Goal: Task Accomplishment & Management: Manage account settings

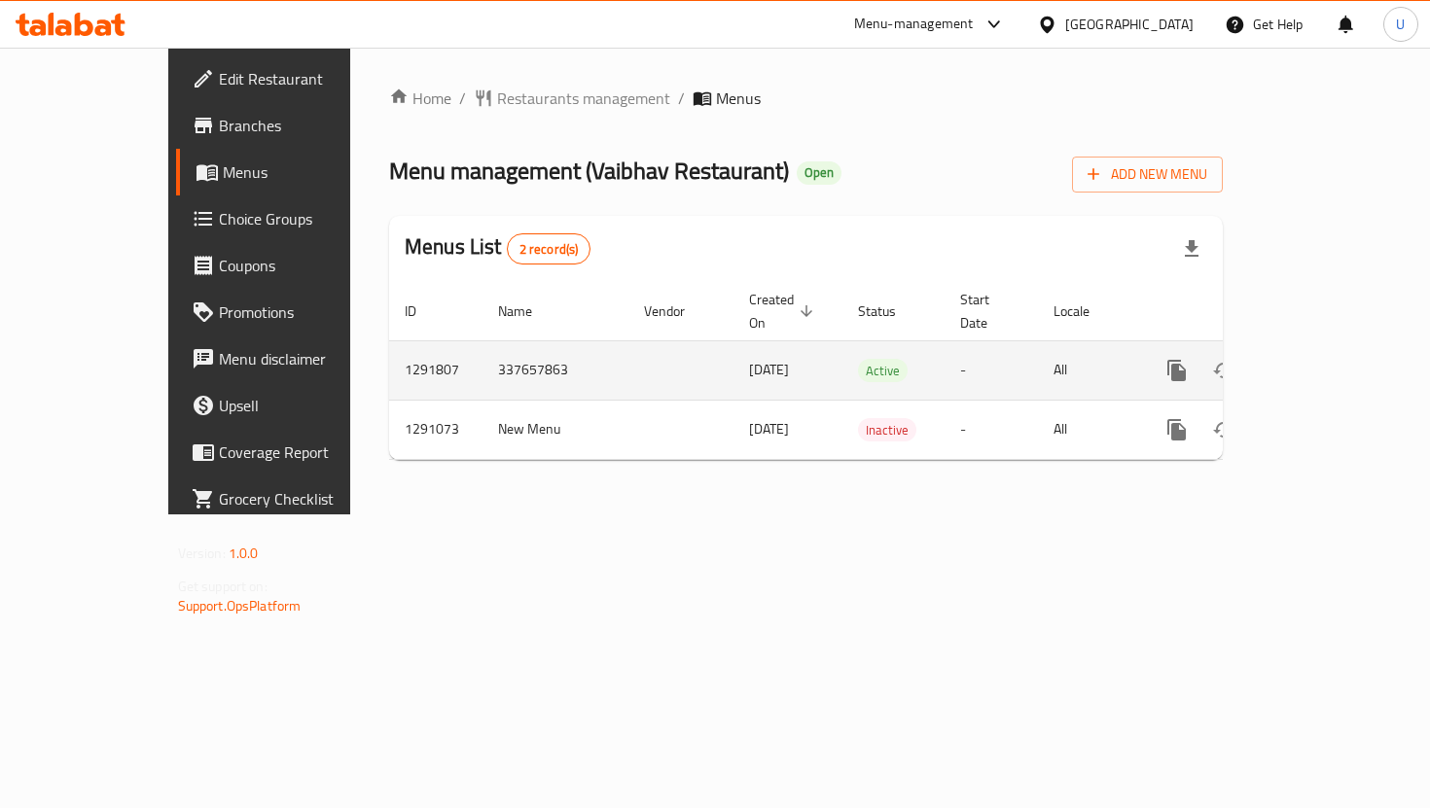
click at [1326, 362] on icon "enhanced table" at bounding box center [1317, 371] width 18 height 18
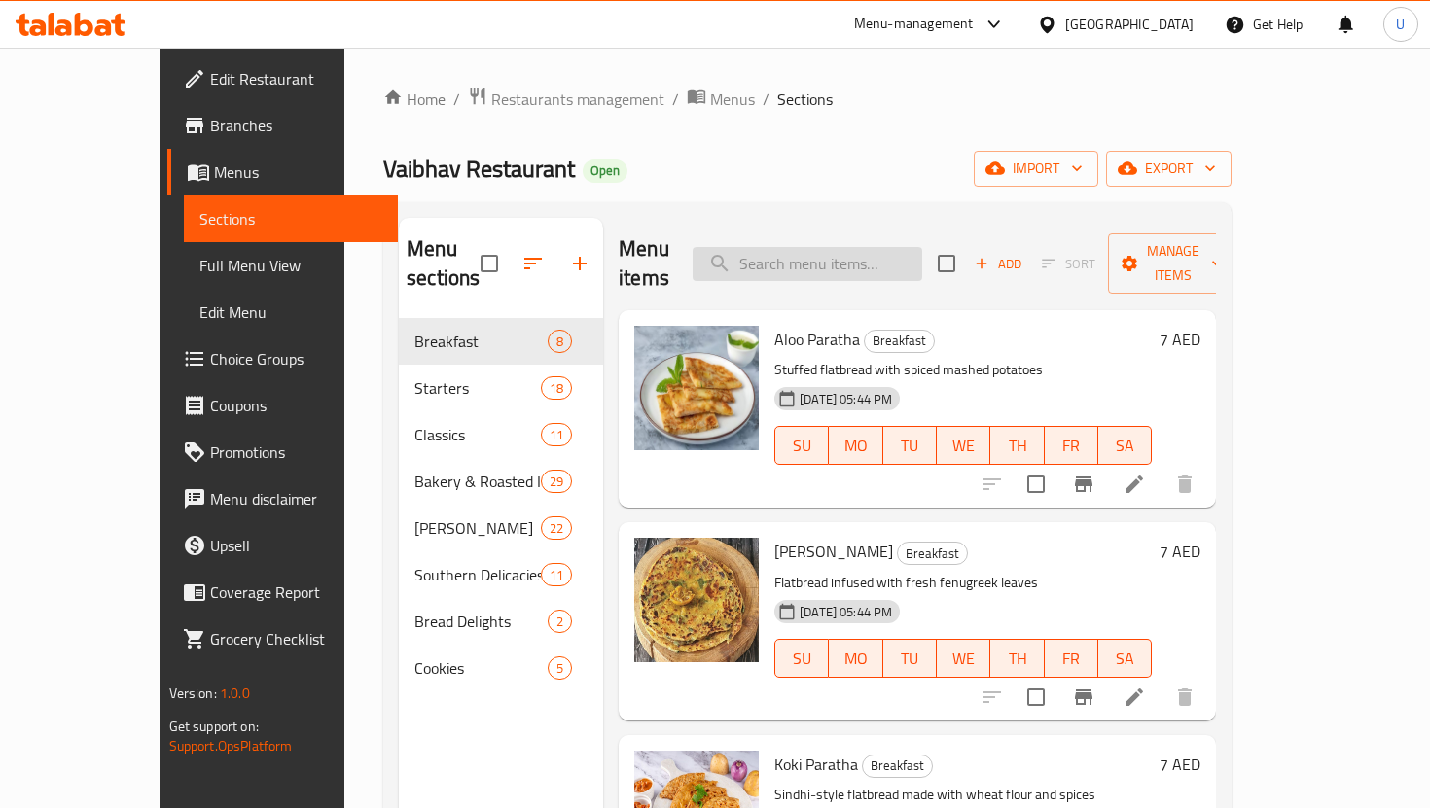
click at [922, 247] on input "search" at bounding box center [808, 264] width 230 height 34
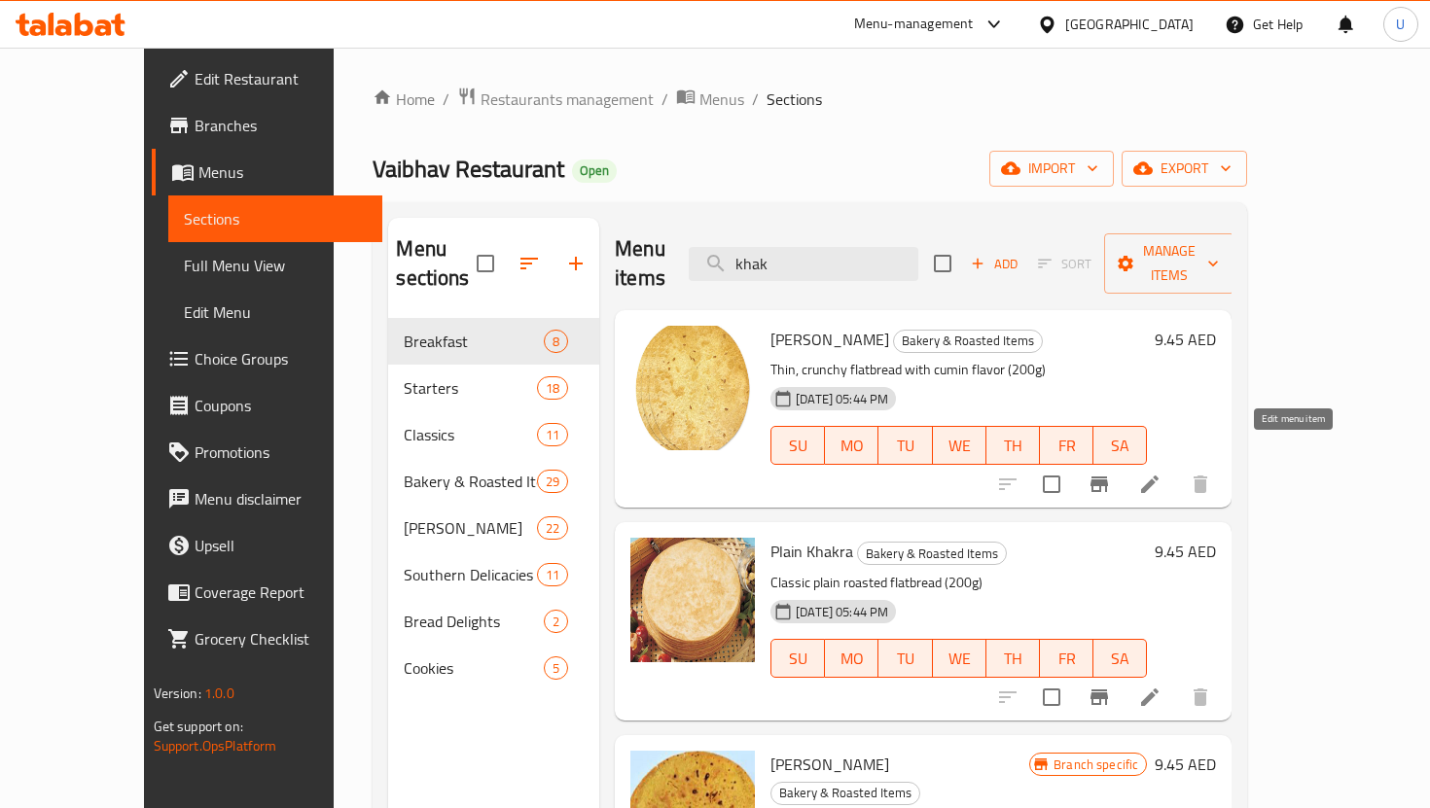
type input "khak"
click at [1161, 473] on icon at bounding box center [1149, 484] width 23 height 23
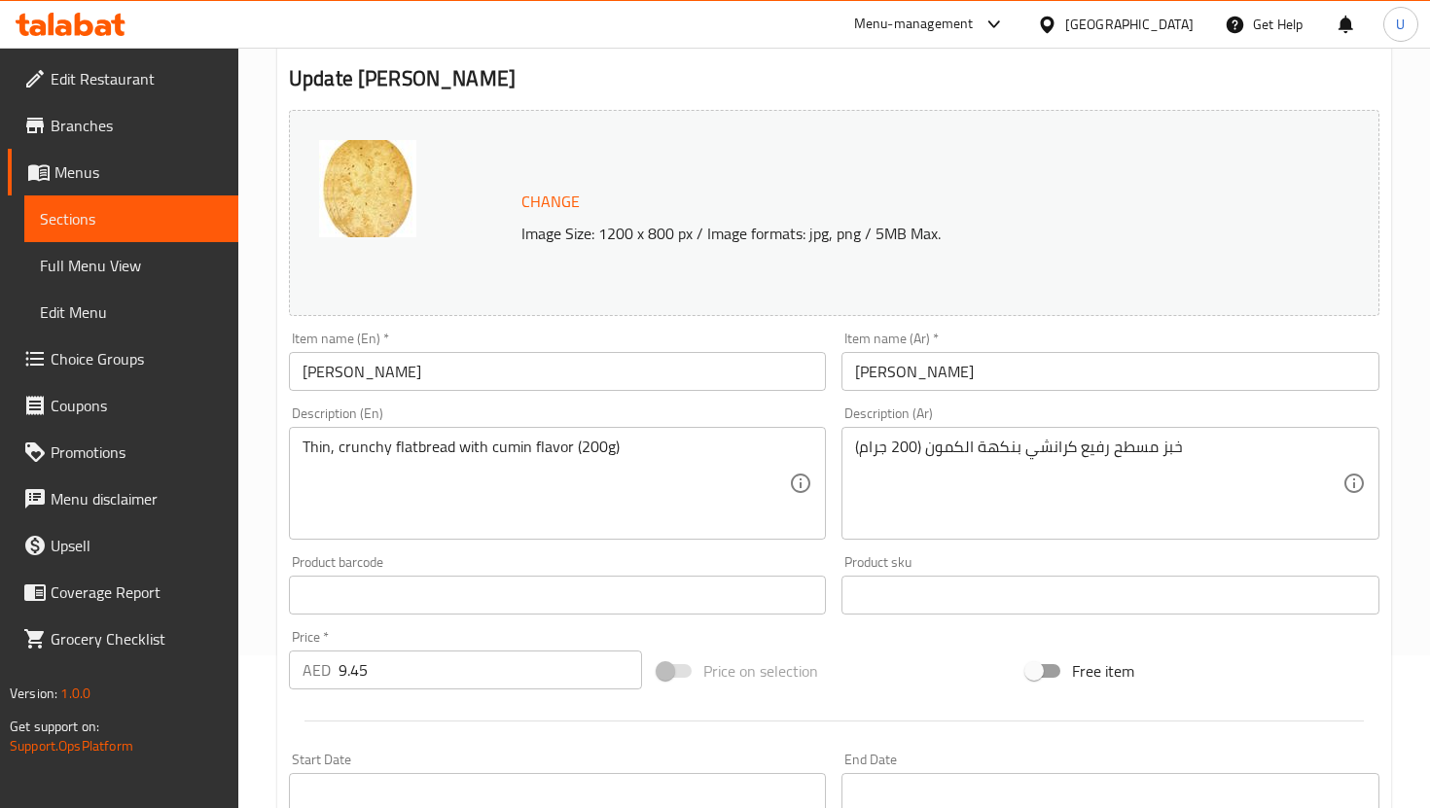
scroll to position [594, 0]
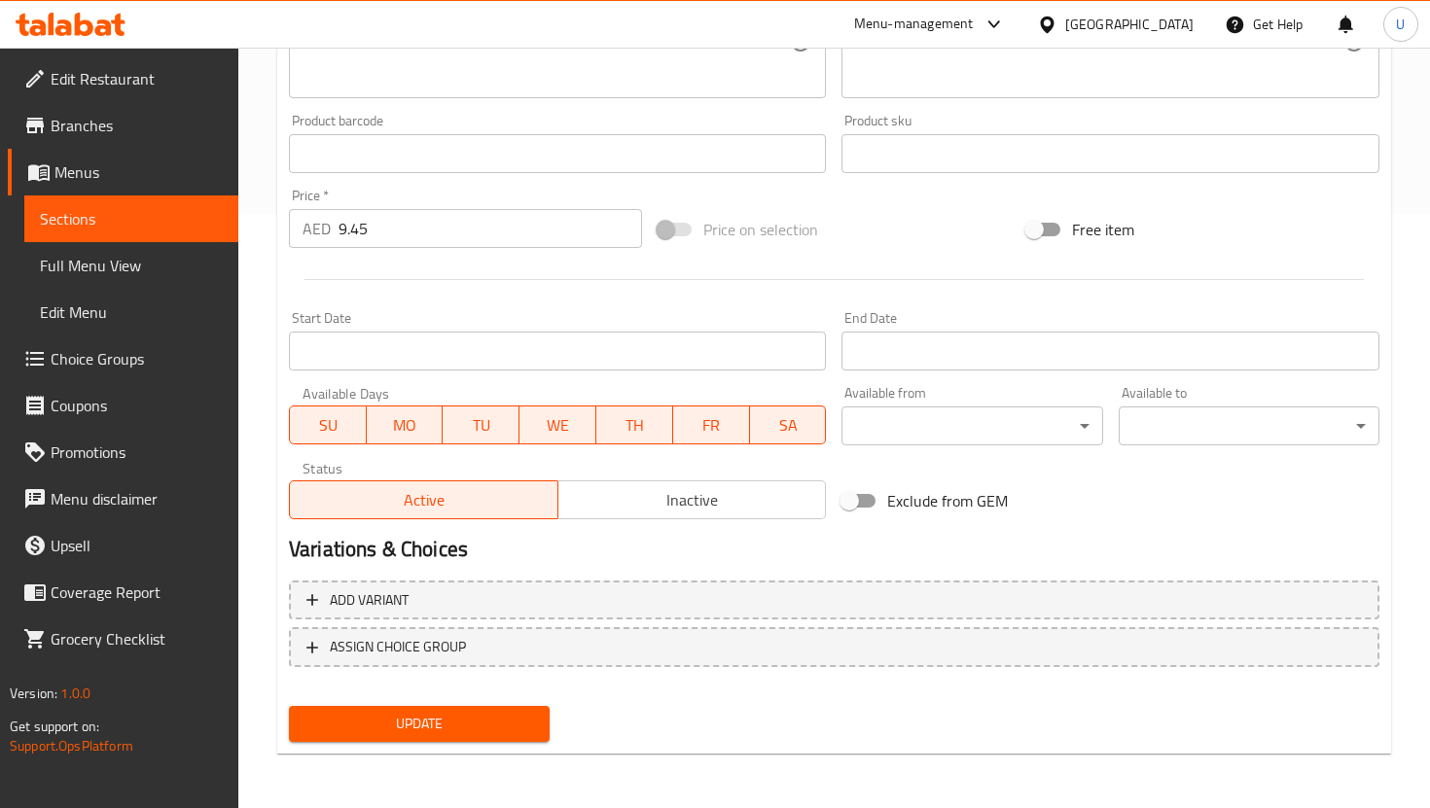
click at [362, 230] on input "9.45" at bounding box center [489, 228] width 303 height 39
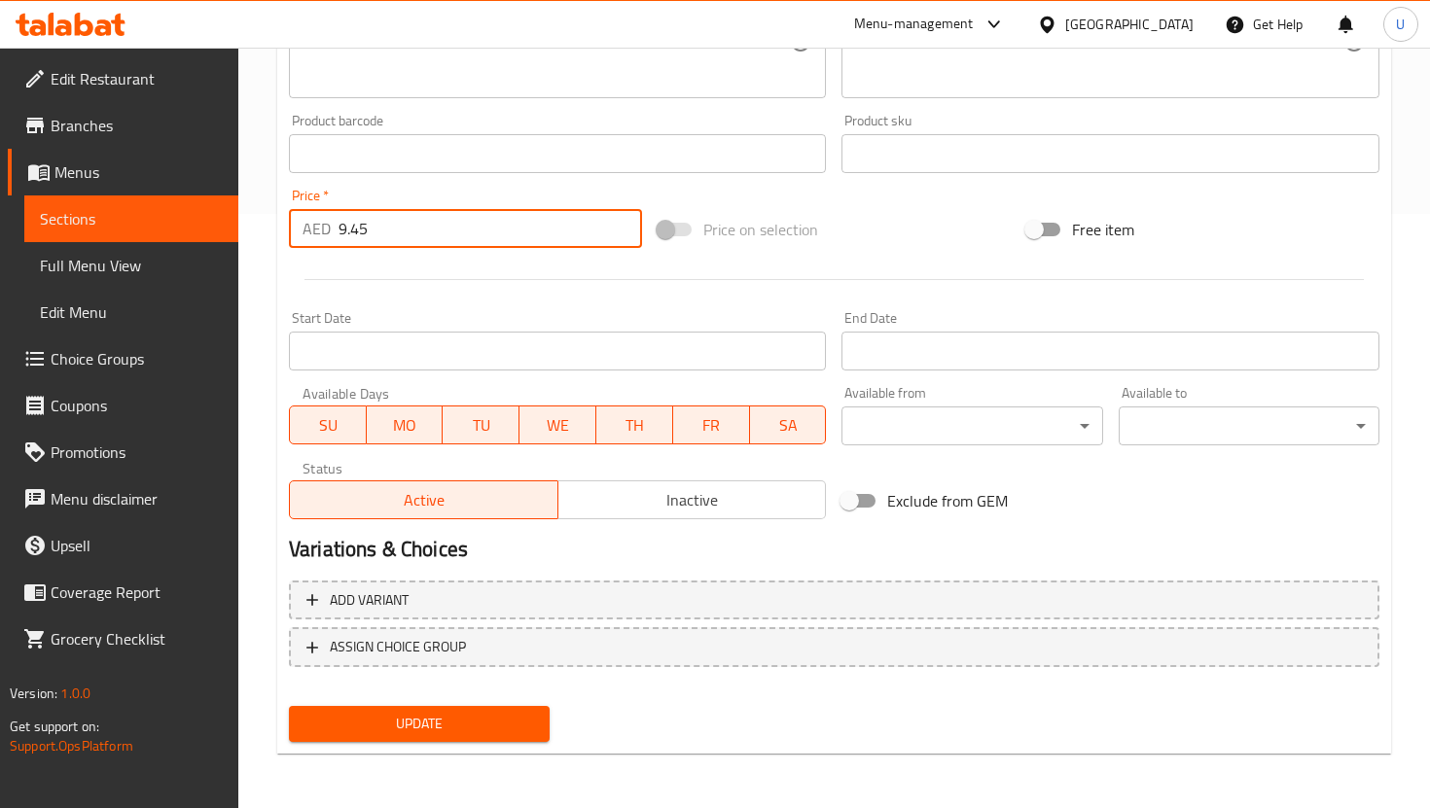
click at [362, 230] on input "9.45" at bounding box center [489, 228] width 303 height 39
type input "10"
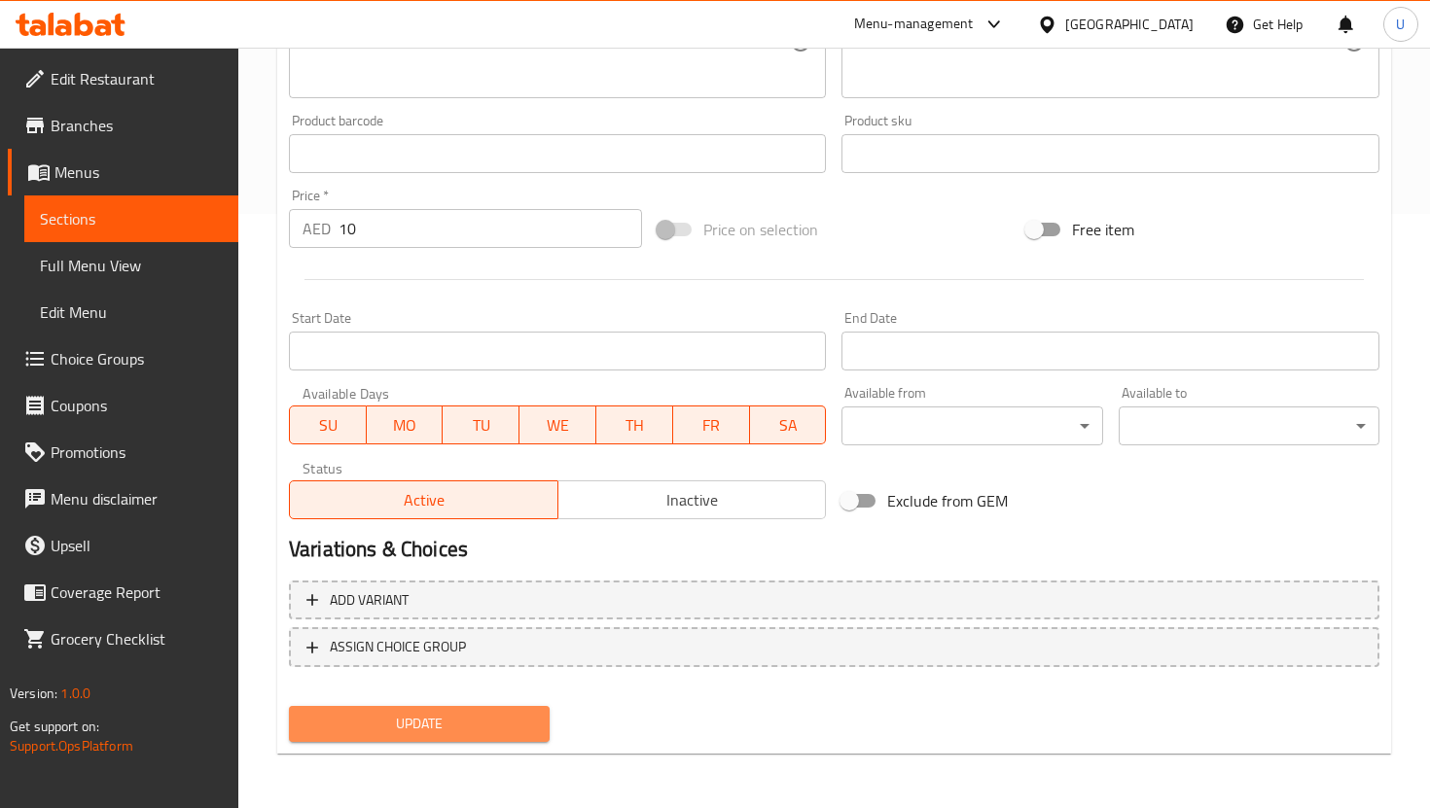
click at [420, 708] on button "Update" at bounding box center [419, 724] width 261 height 36
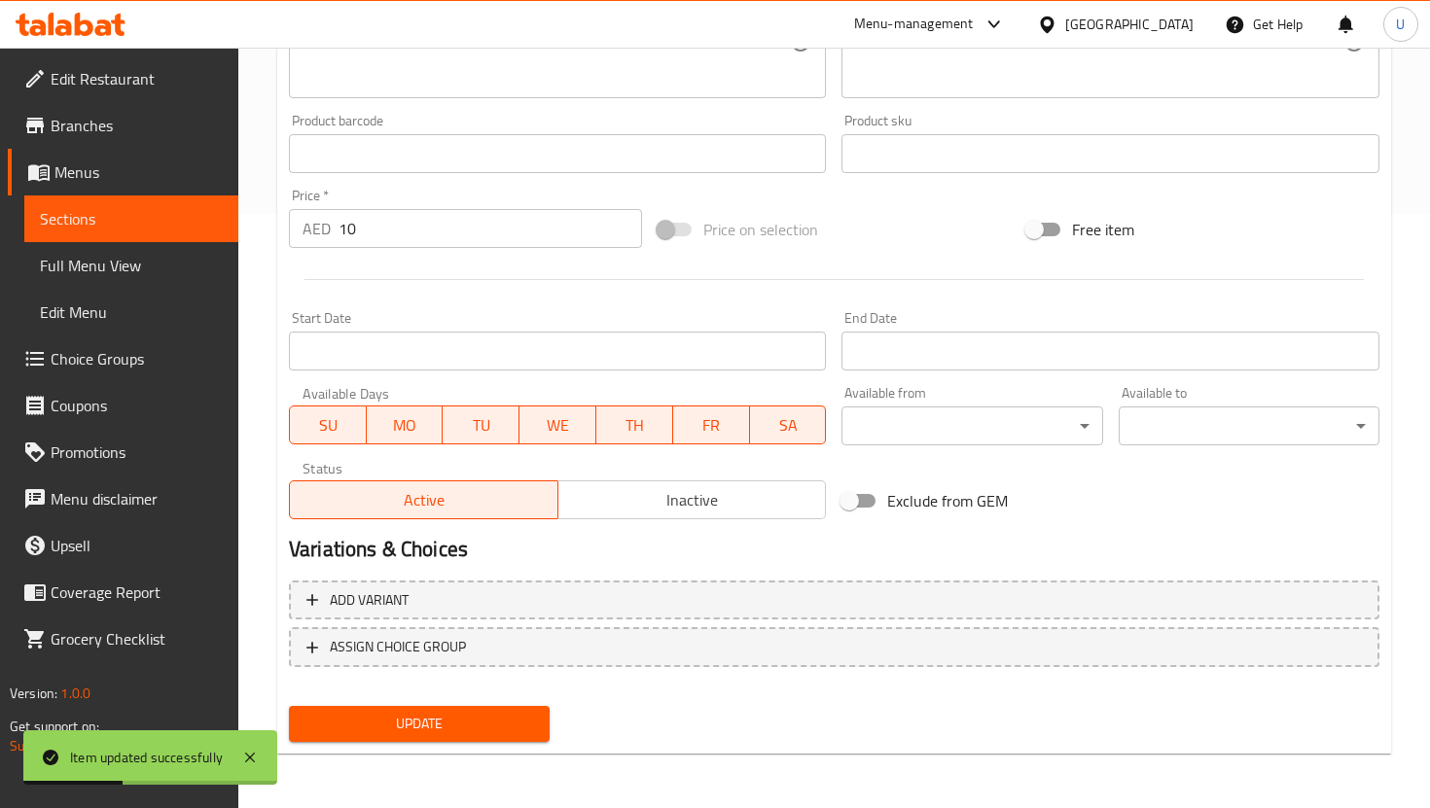
click at [182, 218] on span "Sections" at bounding box center [131, 218] width 183 height 23
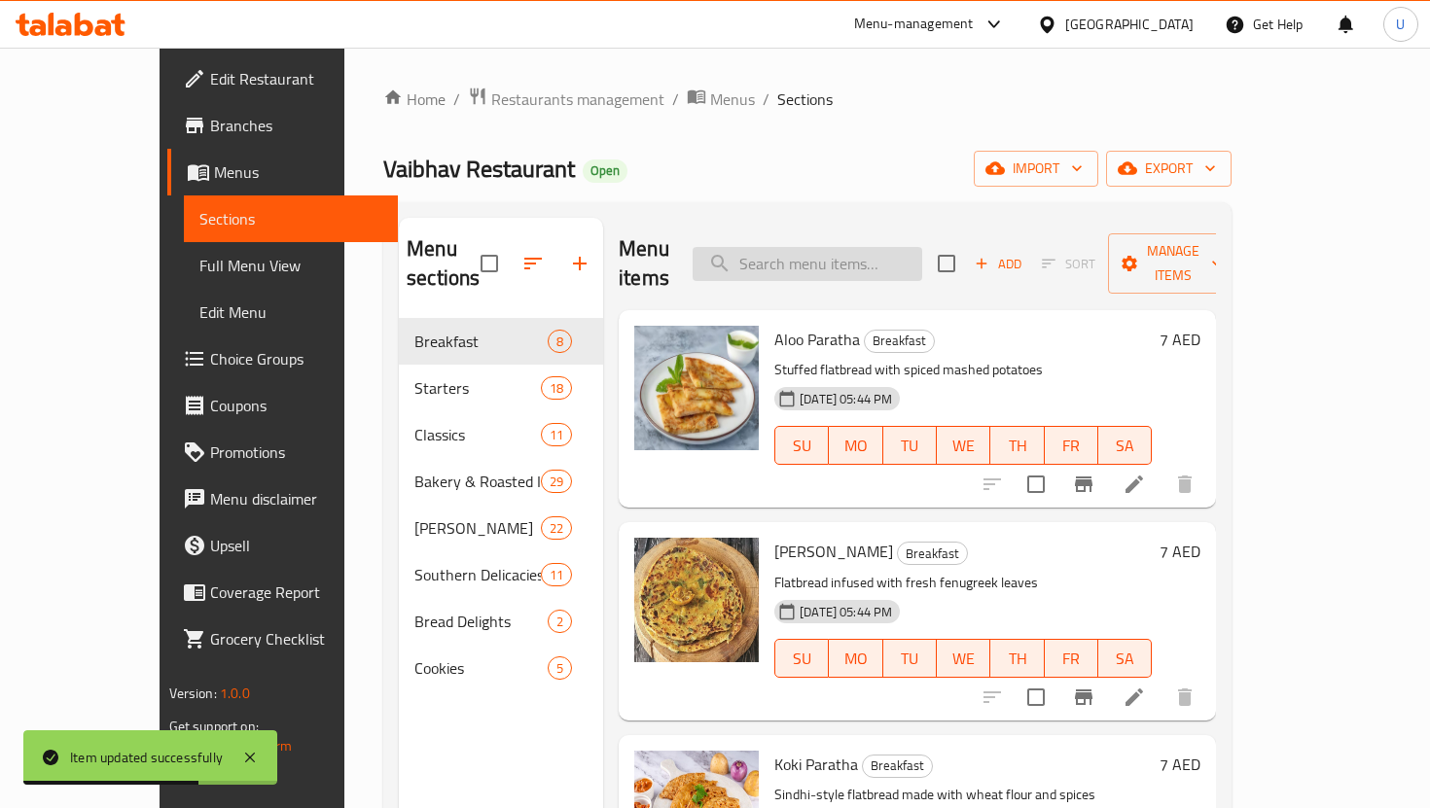
click at [860, 247] on input "search" at bounding box center [808, 264] width 230 height 34
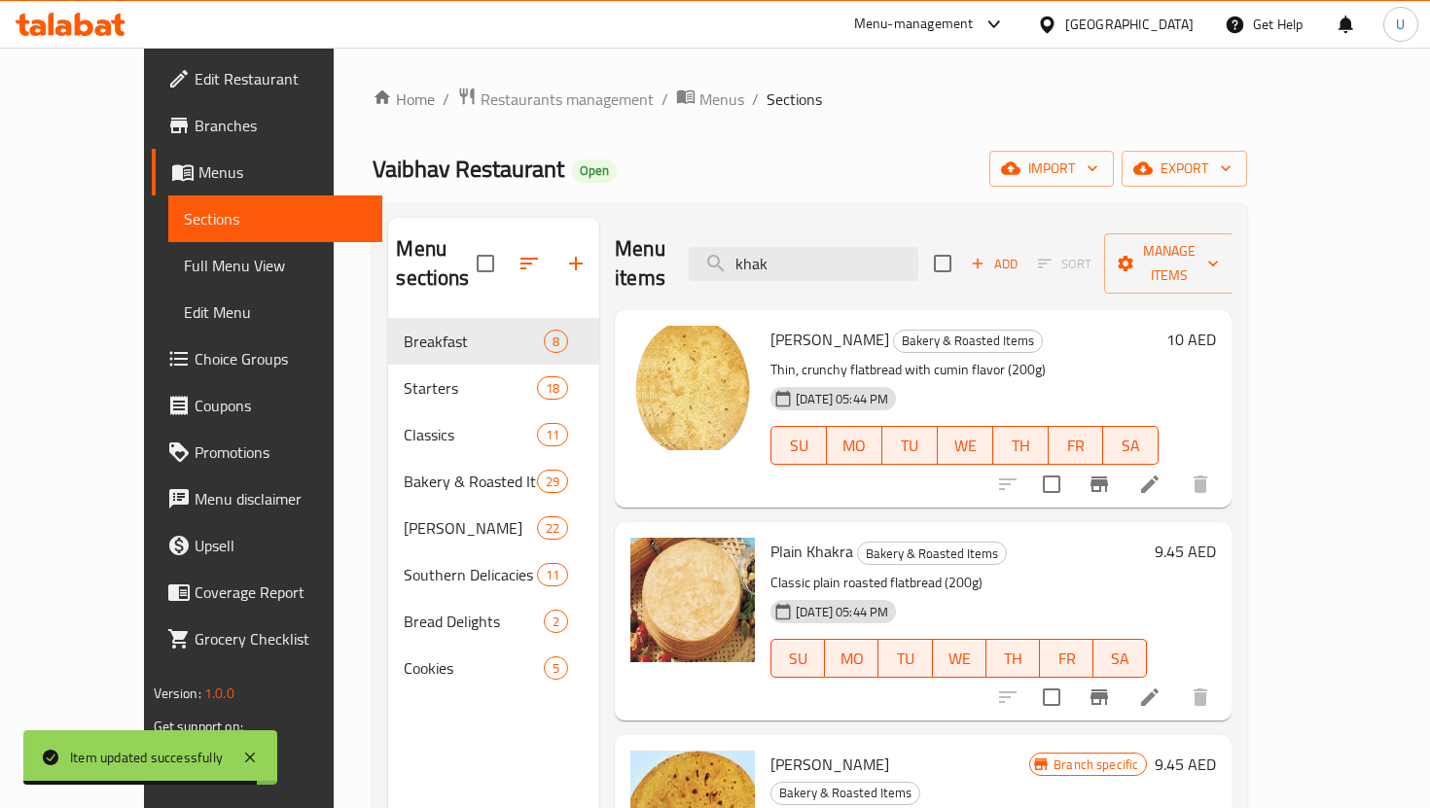
type input "khak"
click at [1177, 681] on li at bounding box center [1149, 697] width 54 height 35
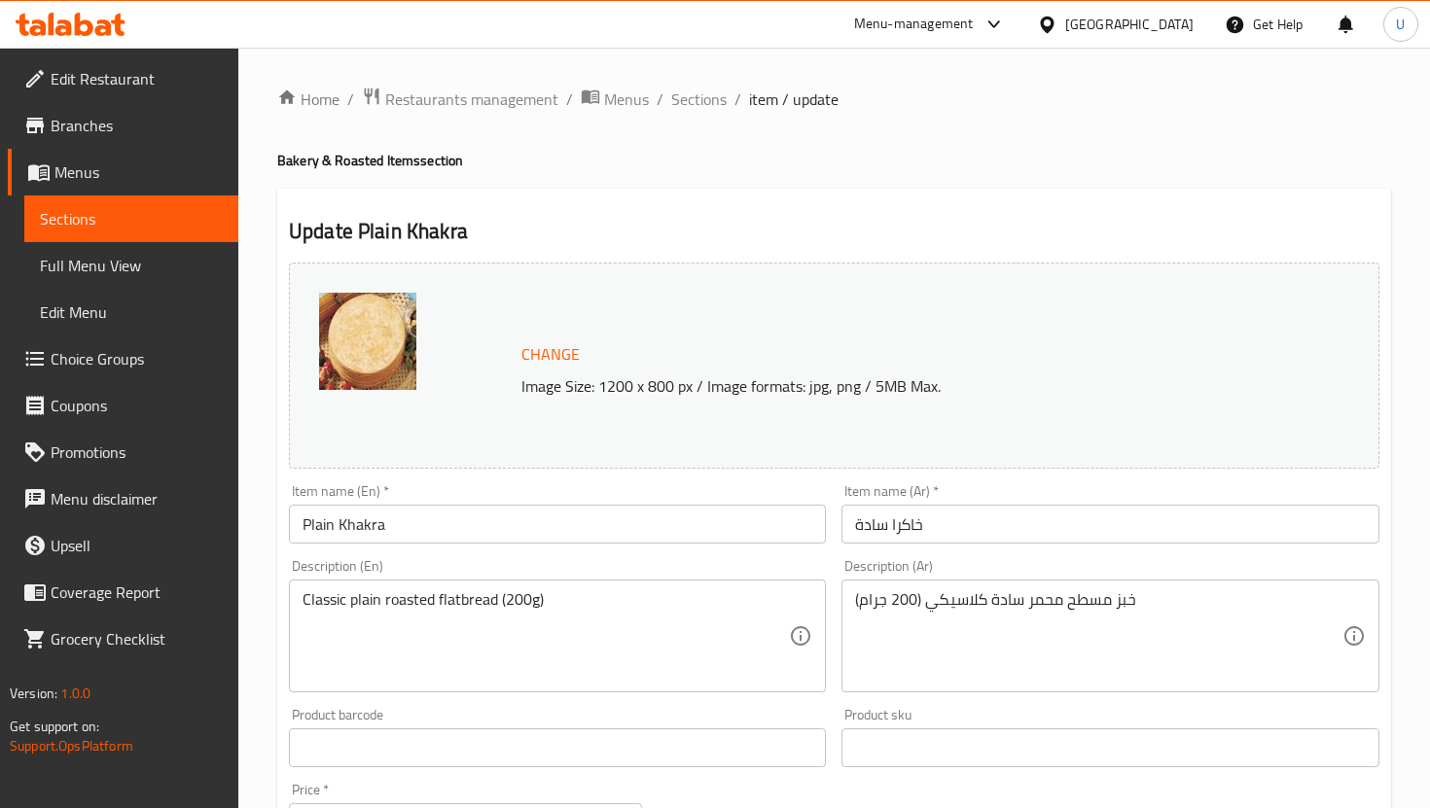
scroll to position [470, 0]
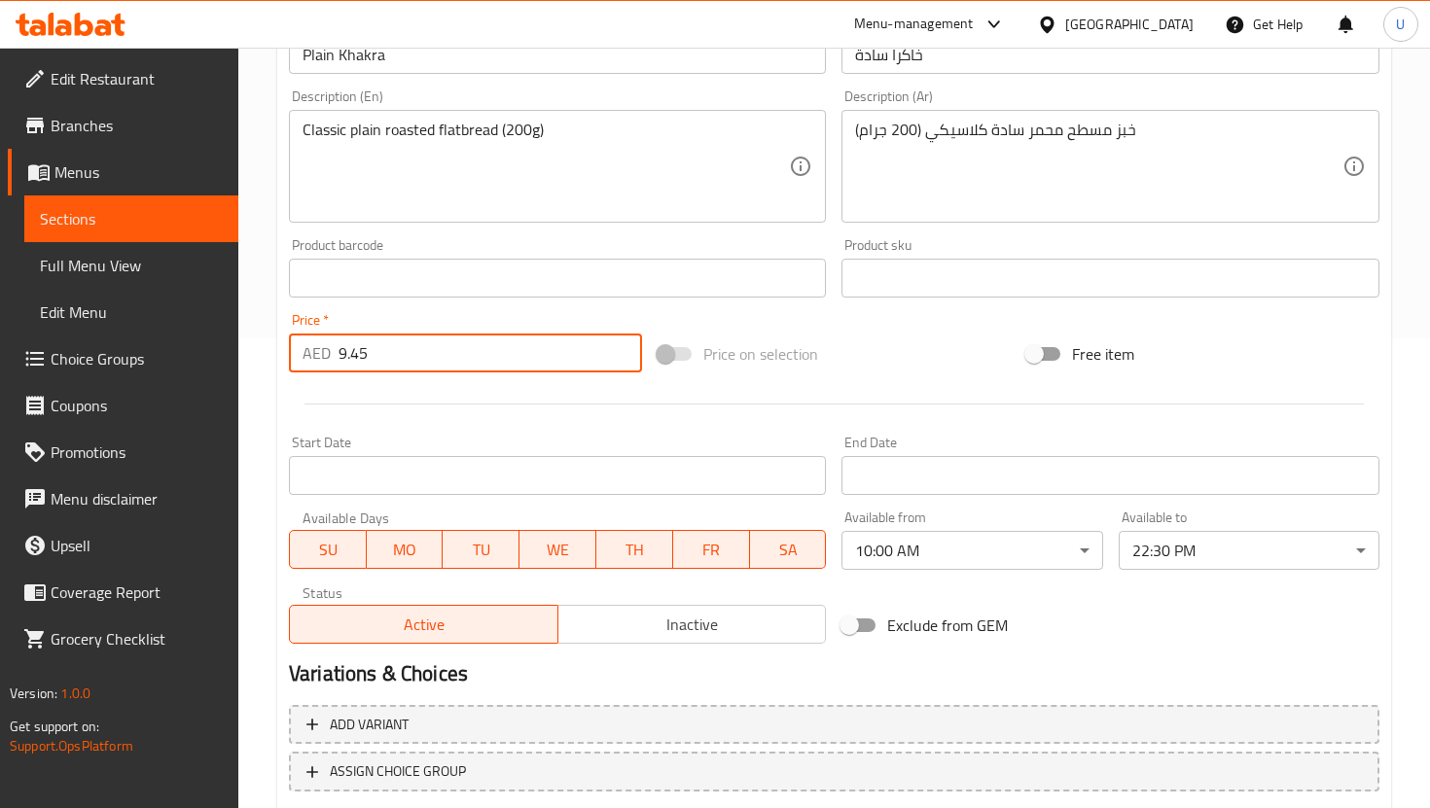
click at [398, 346] on input "9.45" at bounding box center [489, 353] width 303 height 39
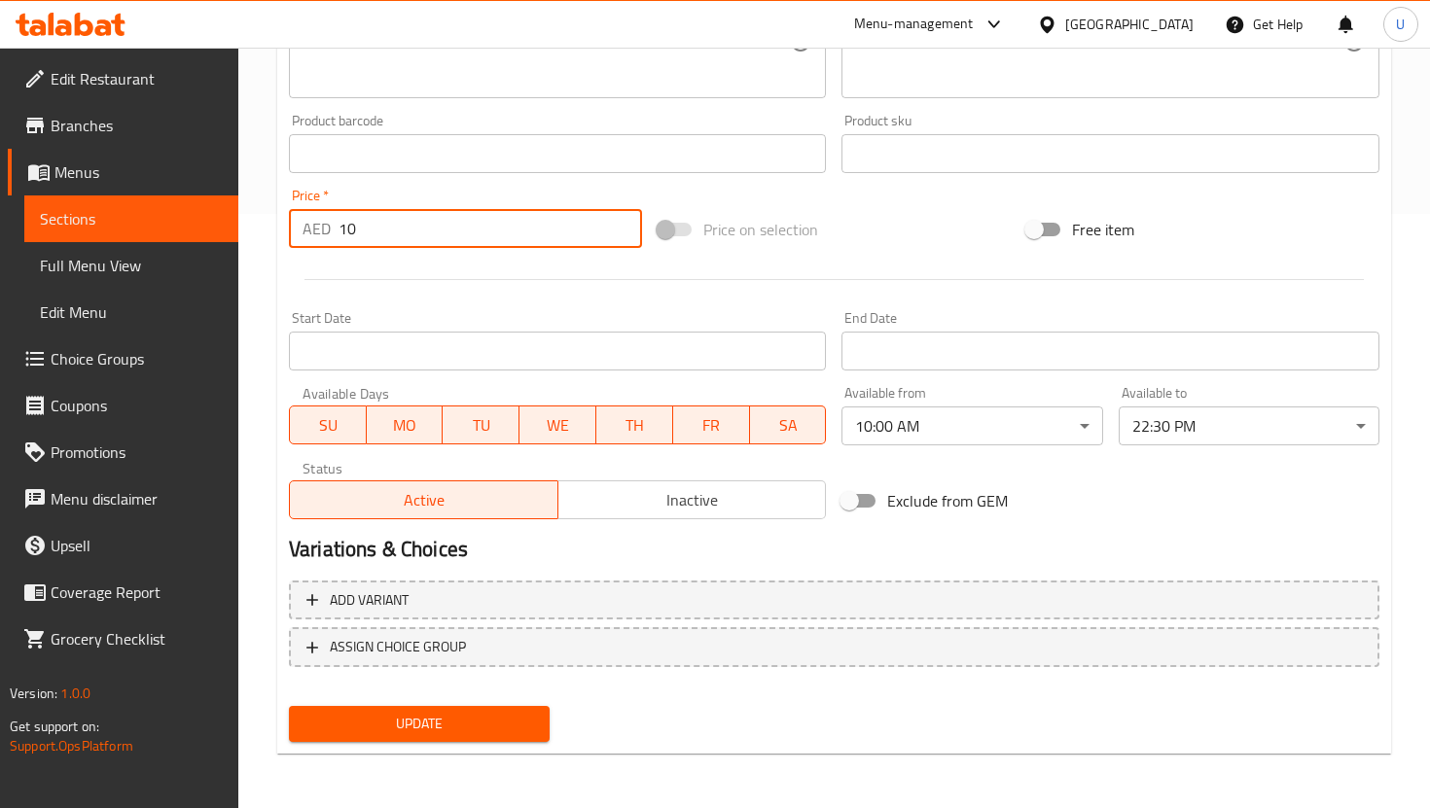
type input "10"
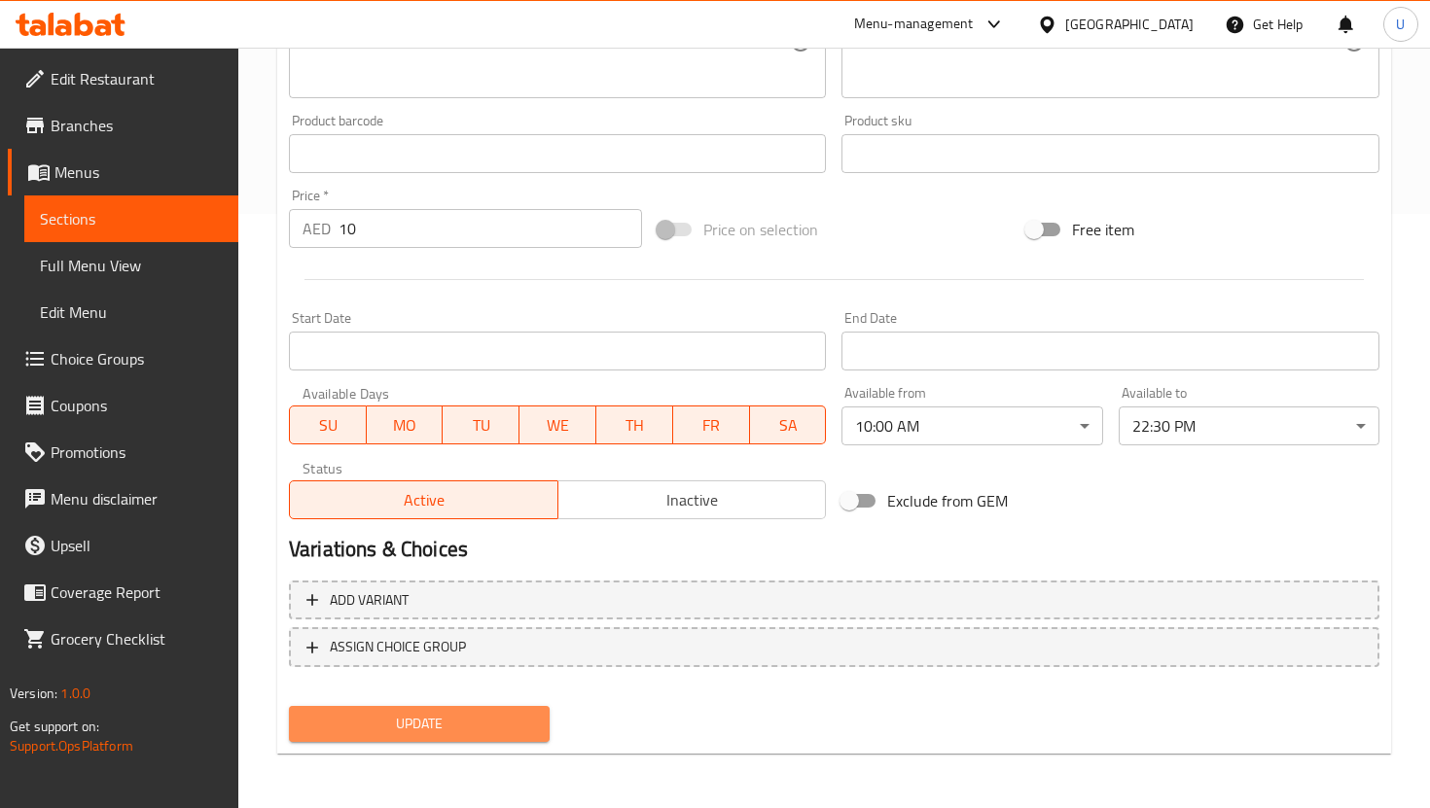
click at [452, 717] on span "Update" at bounding box center [419, 724] width 230 height 24
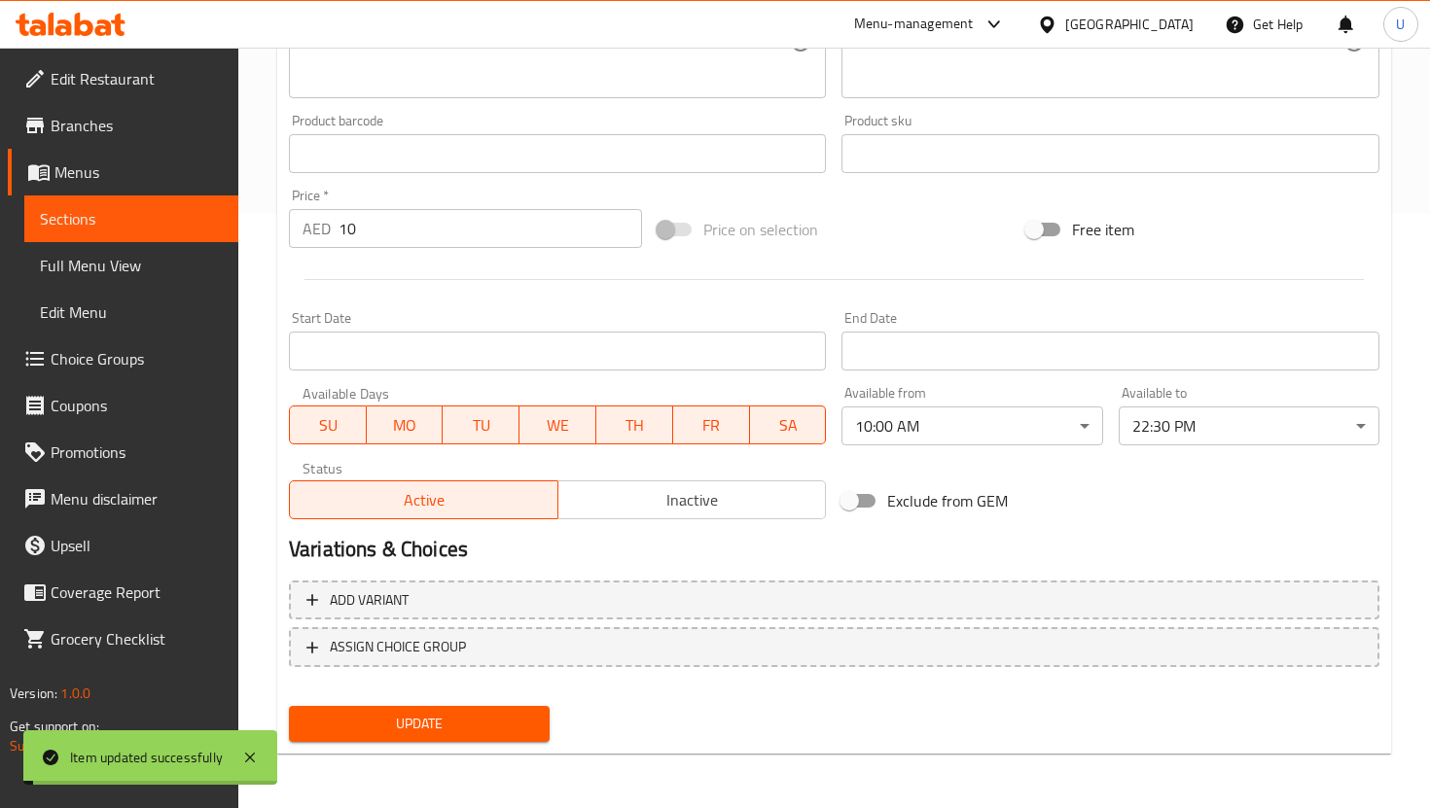
click at [160, 214] on span "Sections" at bounding box center [131, 218] width 183 height 23
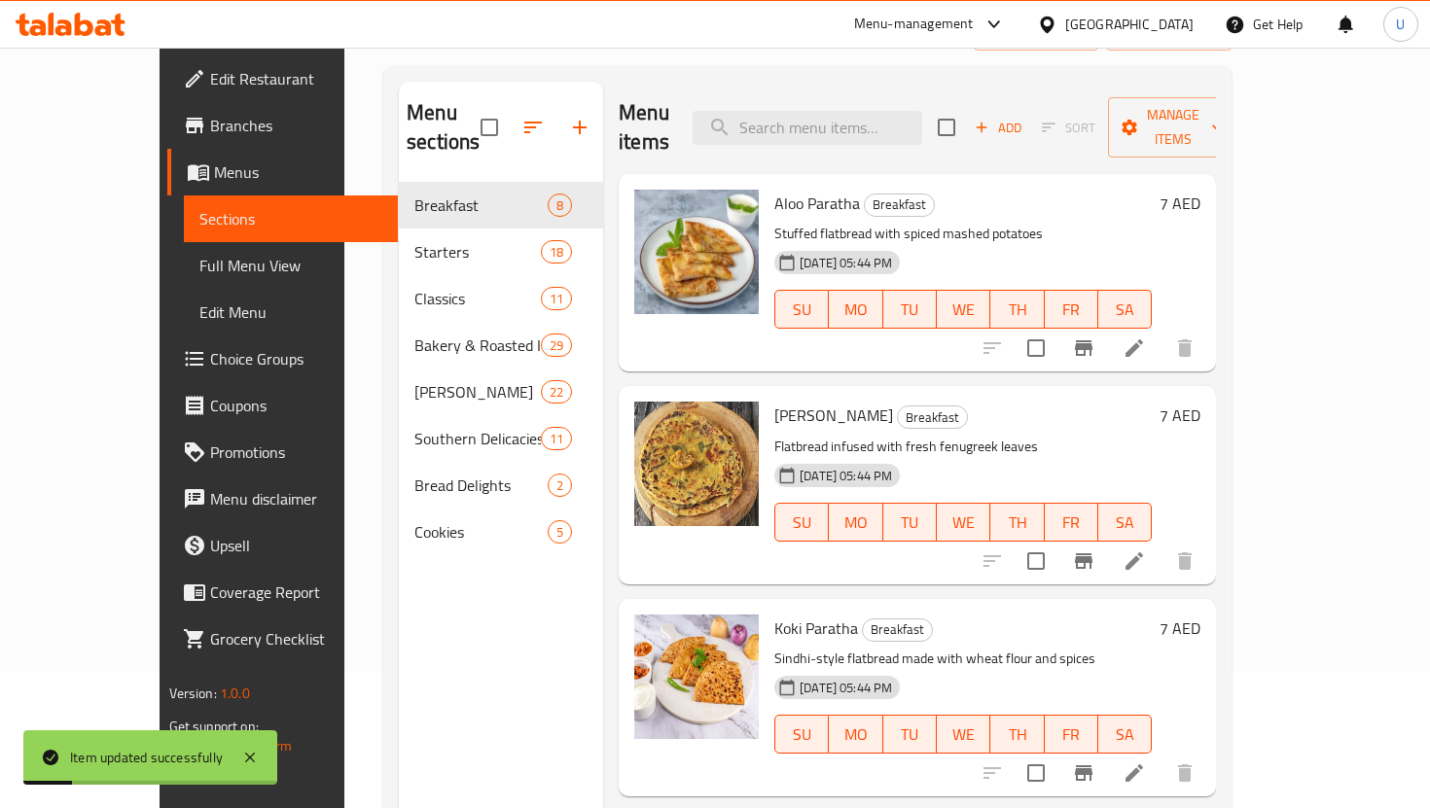
scroll to position [106, 0]
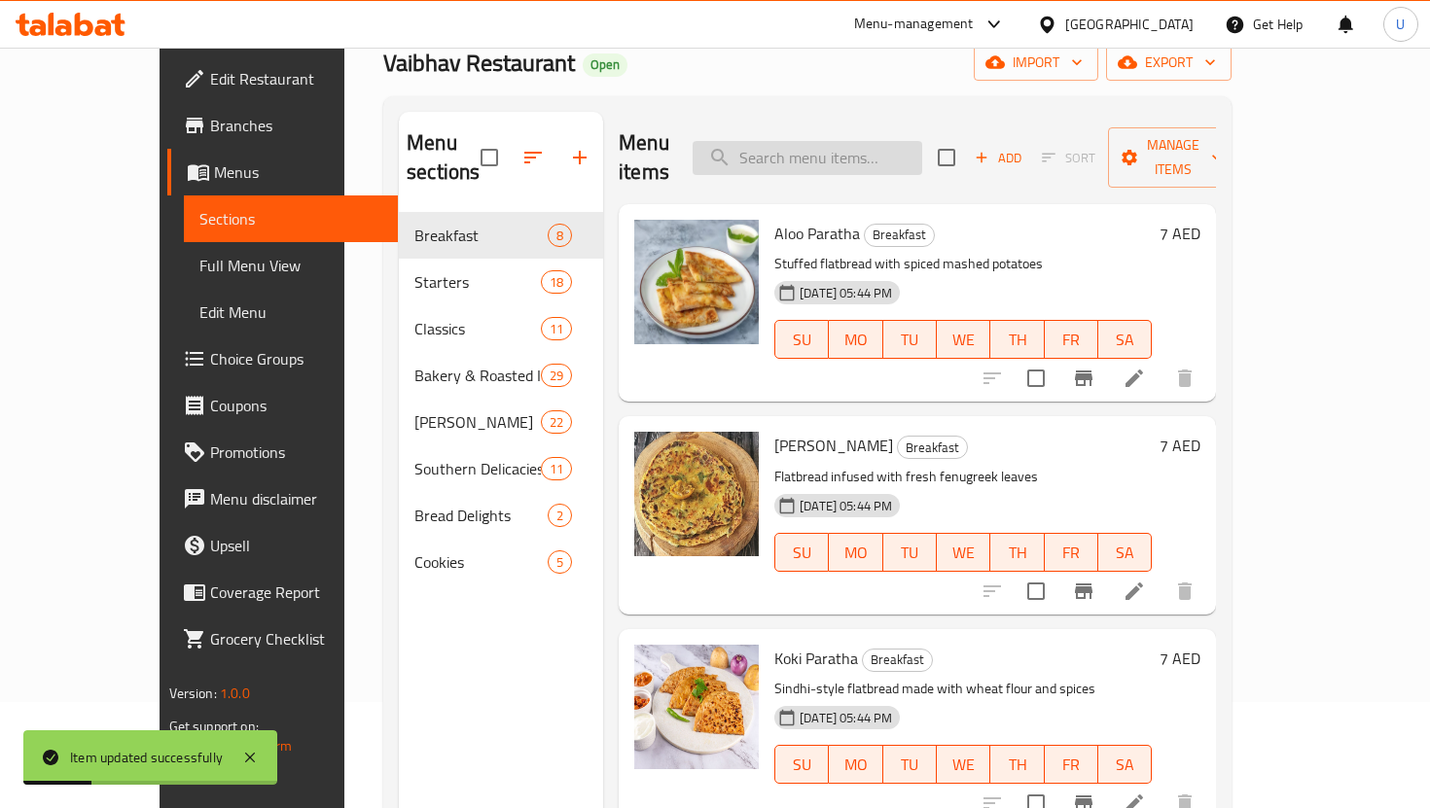
click at [878, 141] on input "search" at bounding box center [808, 158] width 230 height 34
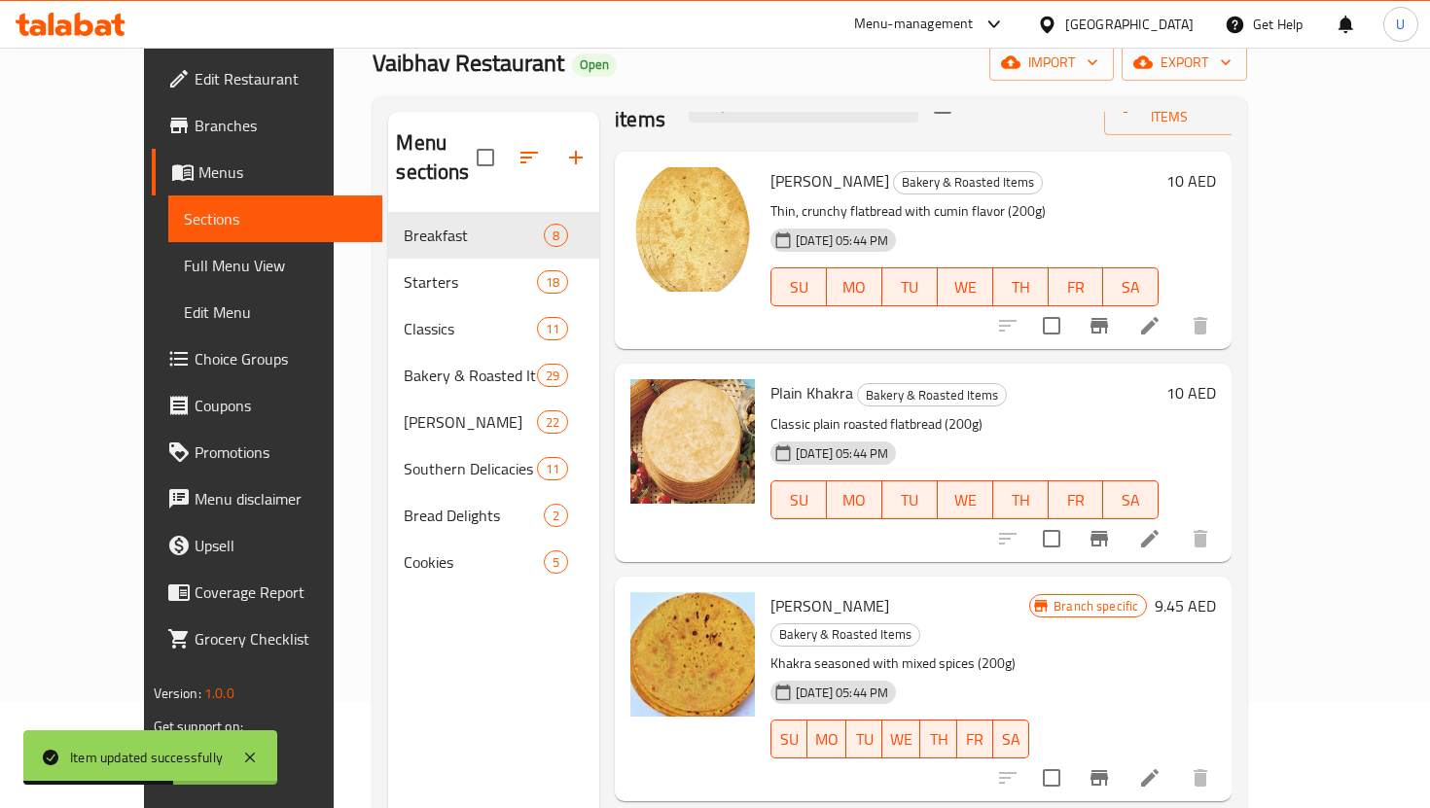
scroll to position [90, 0]
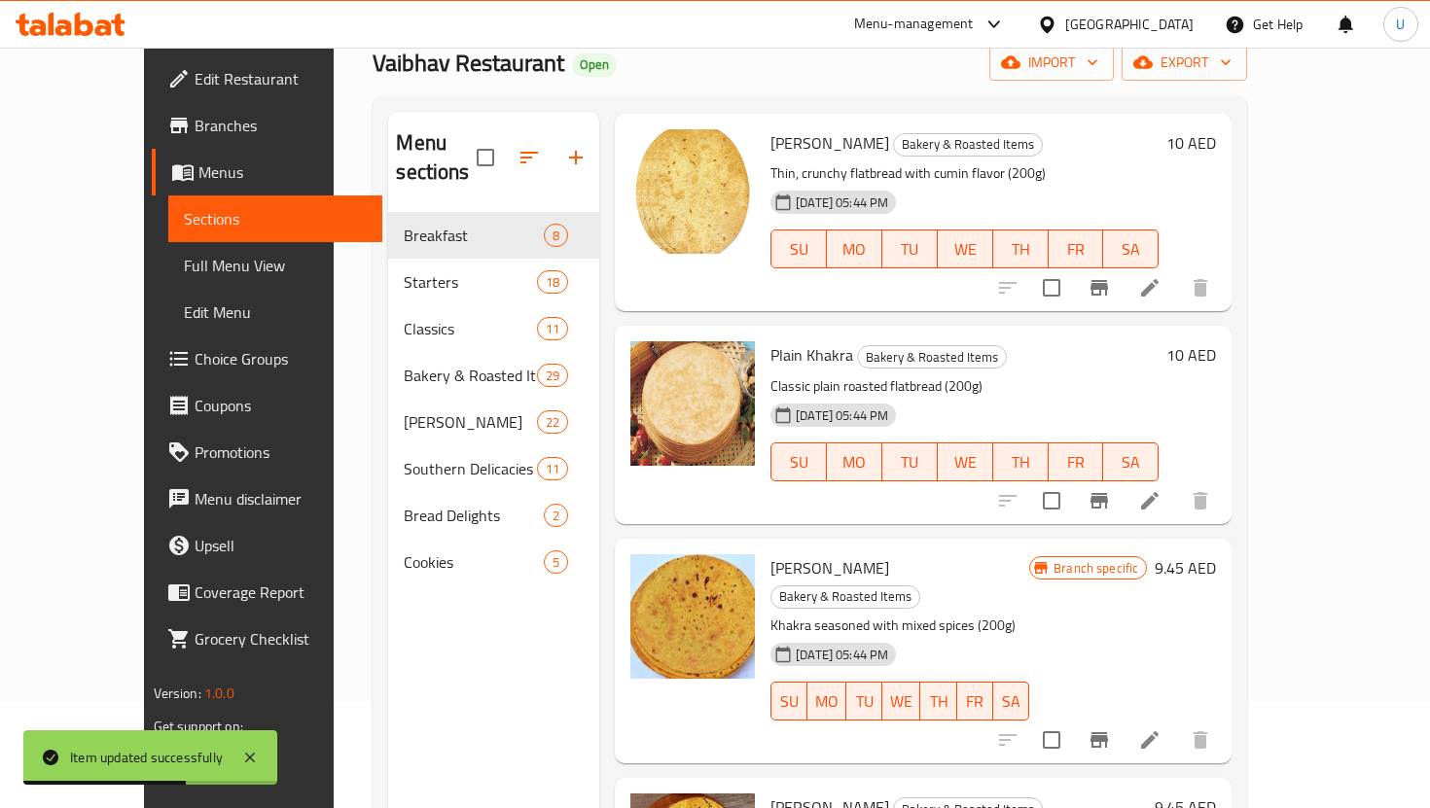
type input "khak"
click at [1161, 729] on icon at bounding box center [1149, 740] width 23 height 23
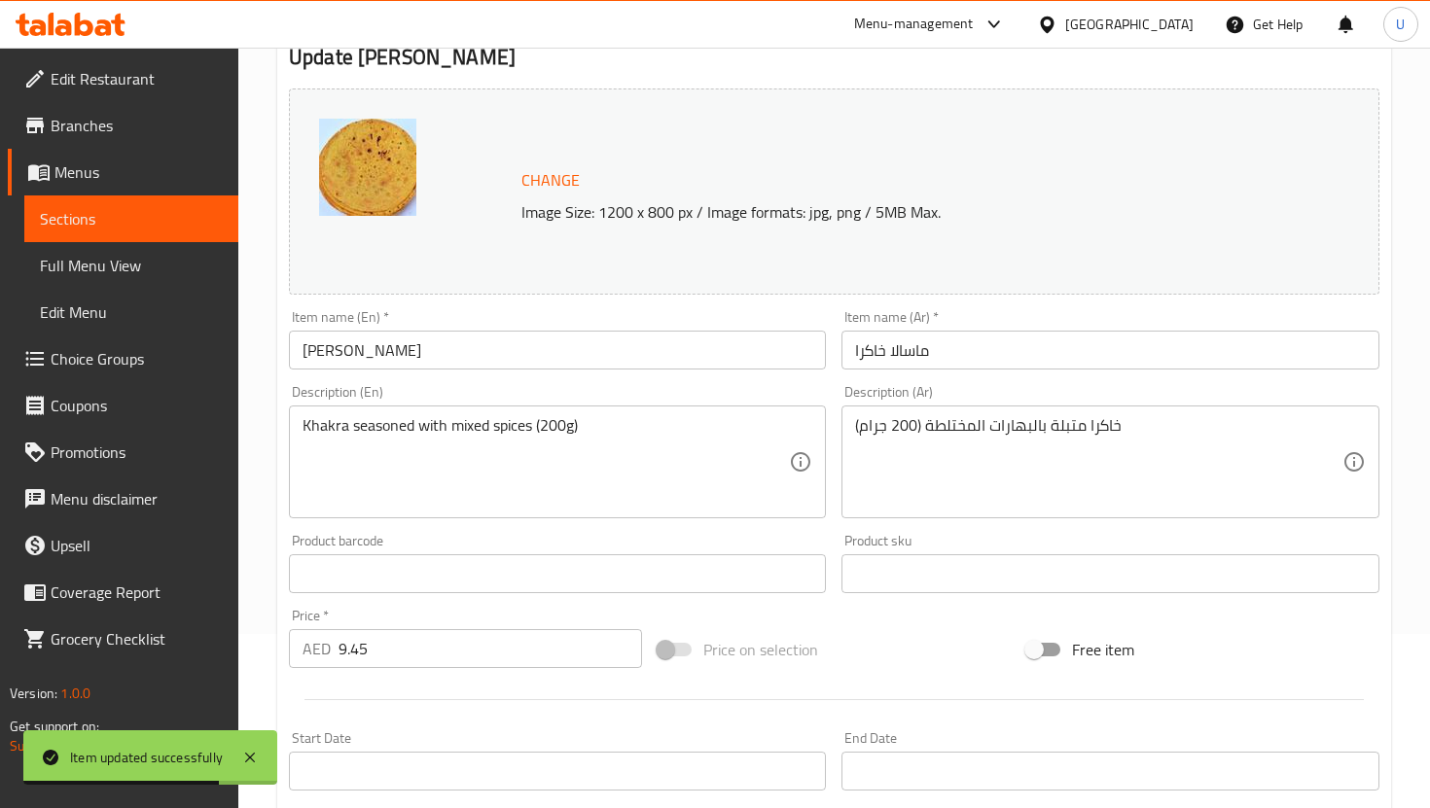
scroll to position [594, 0]
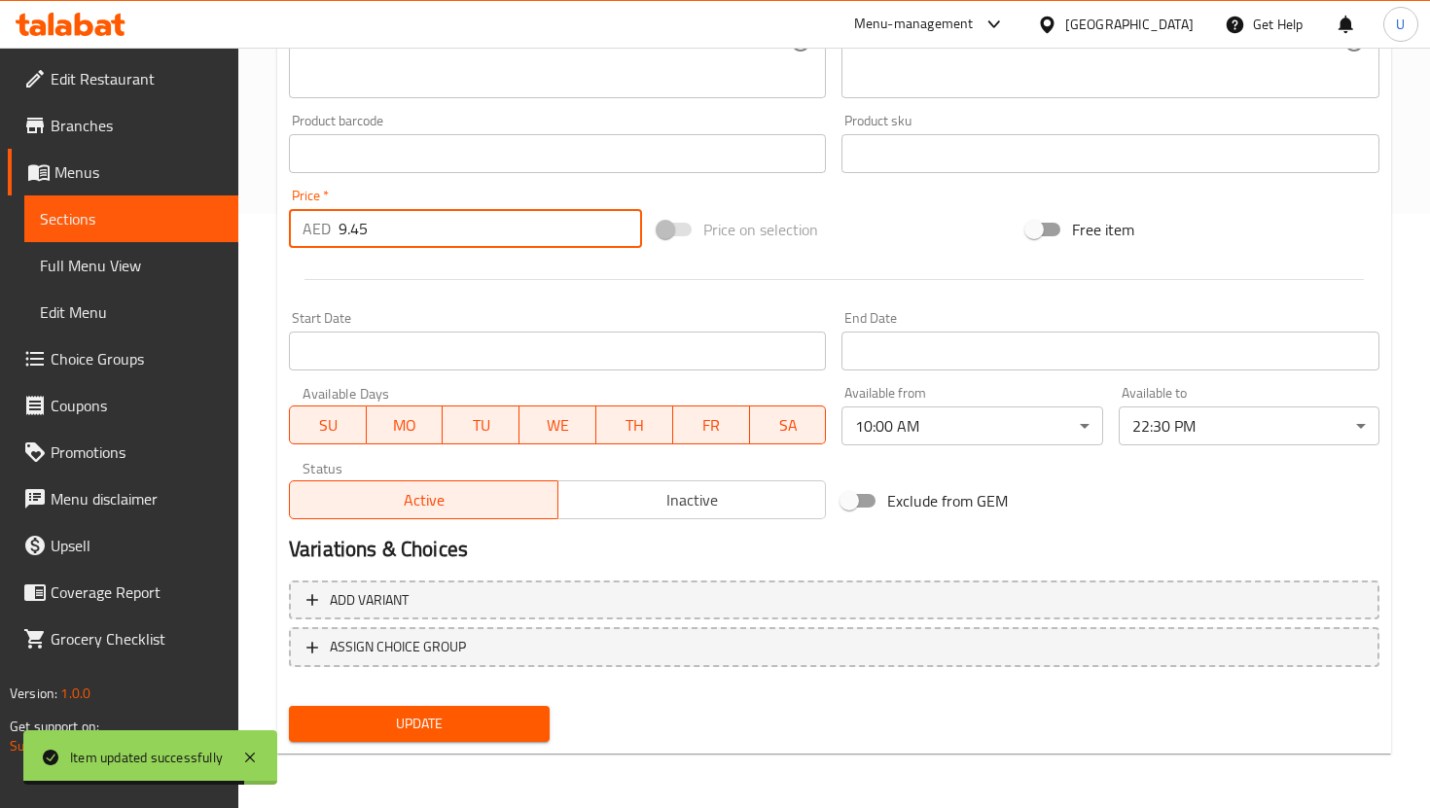
click at [412, 235] on input "9.45" at bounding box center [489, 228] width 303 height 39
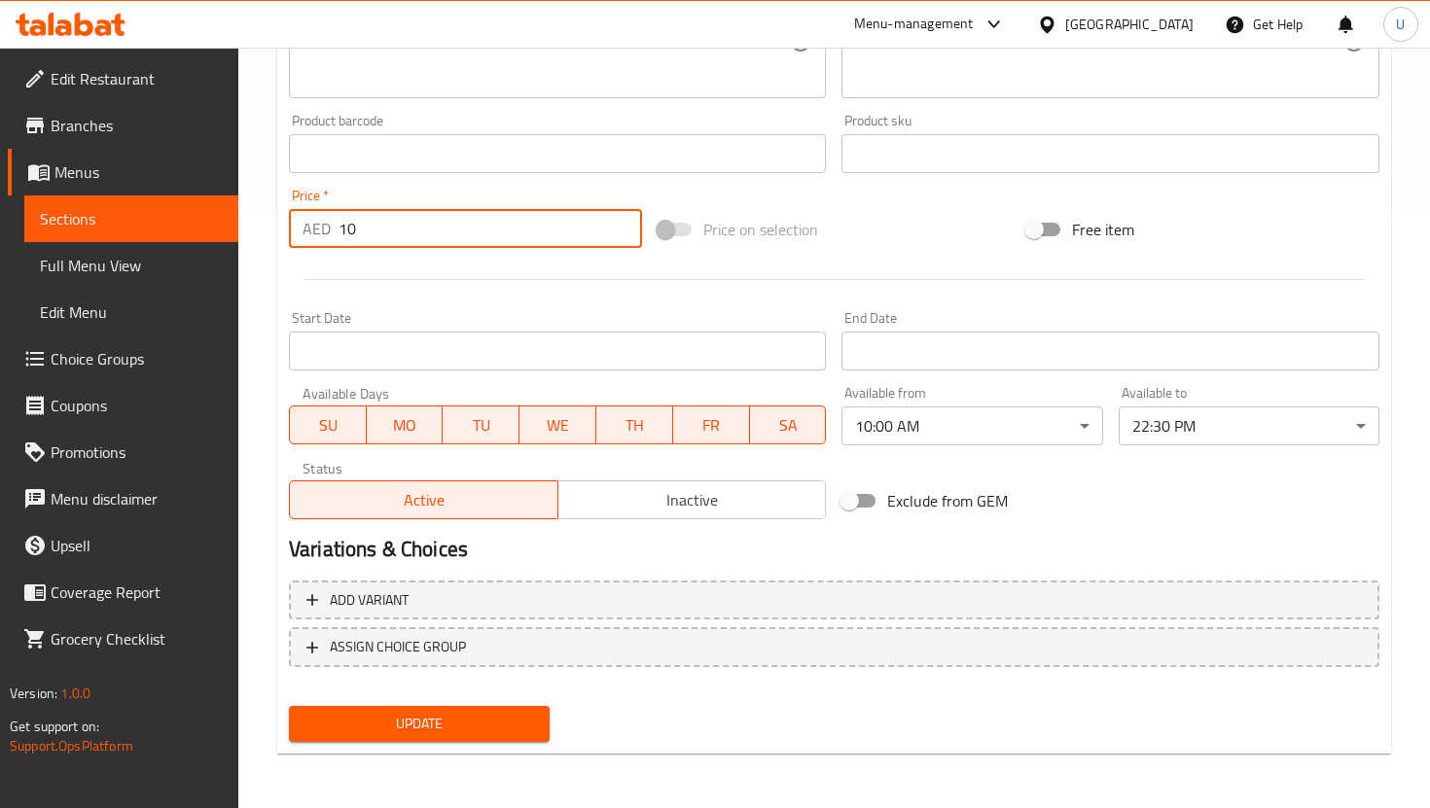
type input "10"
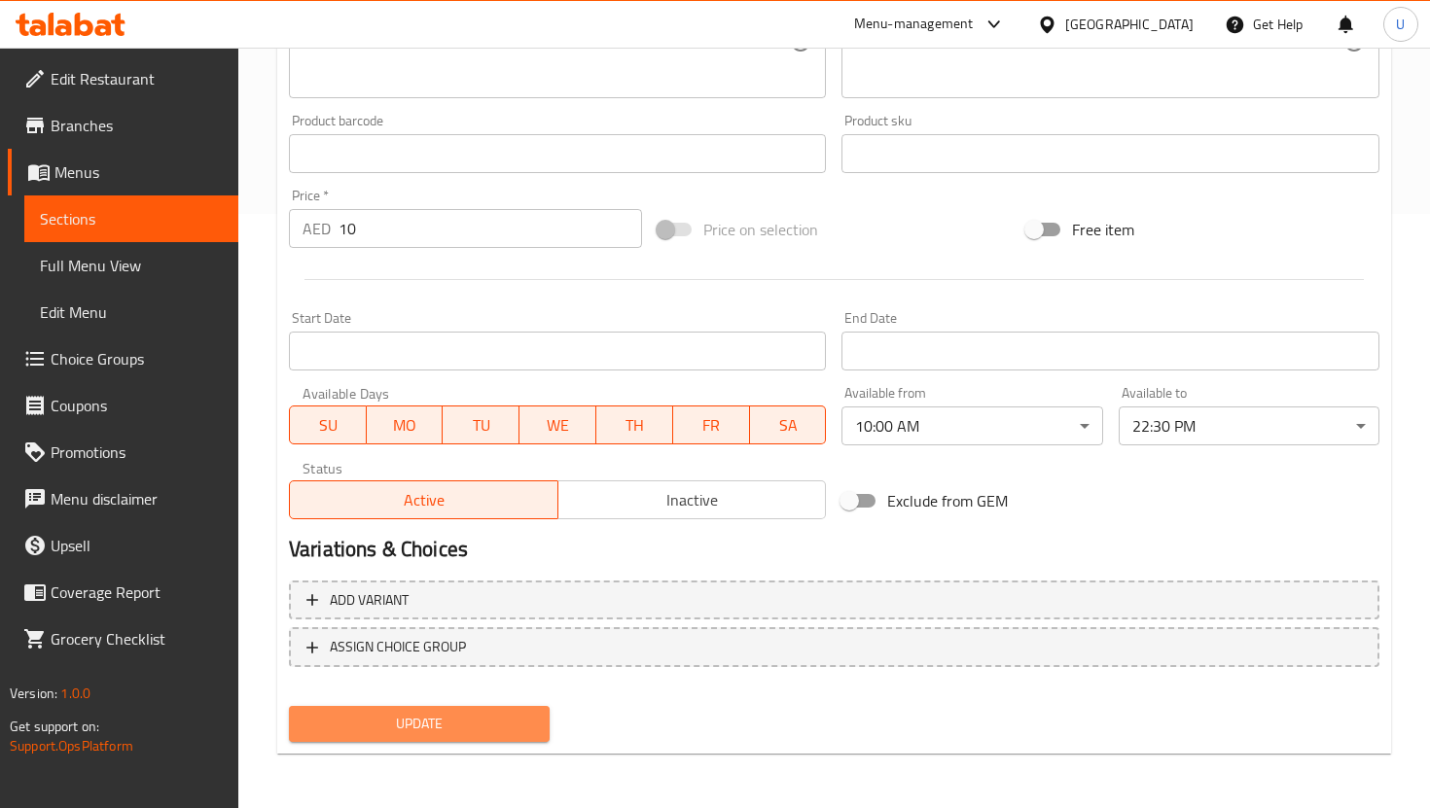
click at [433, 723] on span "Update" at bounding box center [419, 724] width 230 height 24
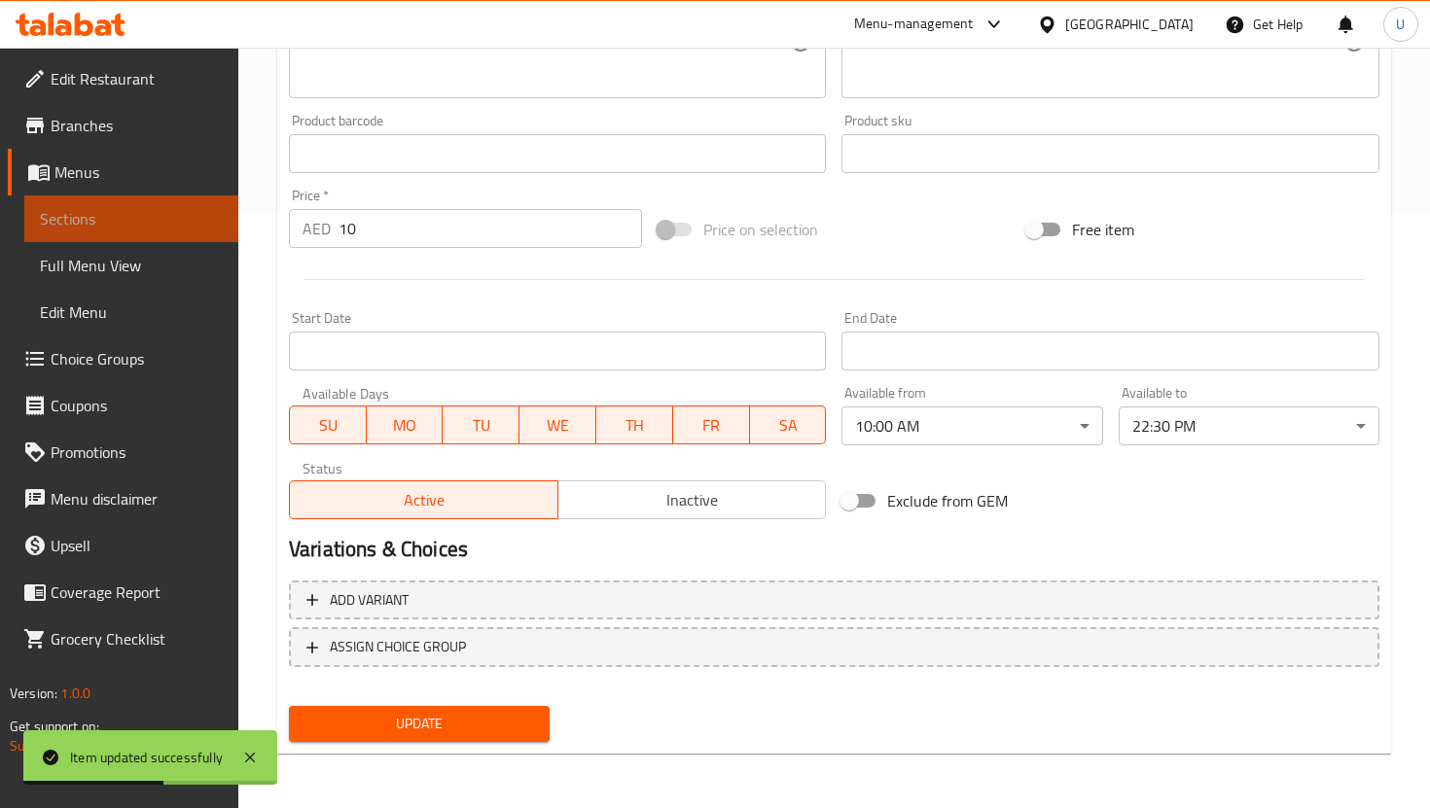
click at [162, 206] on link "Sections" at bounding box center [131, 219] width 214 height 47
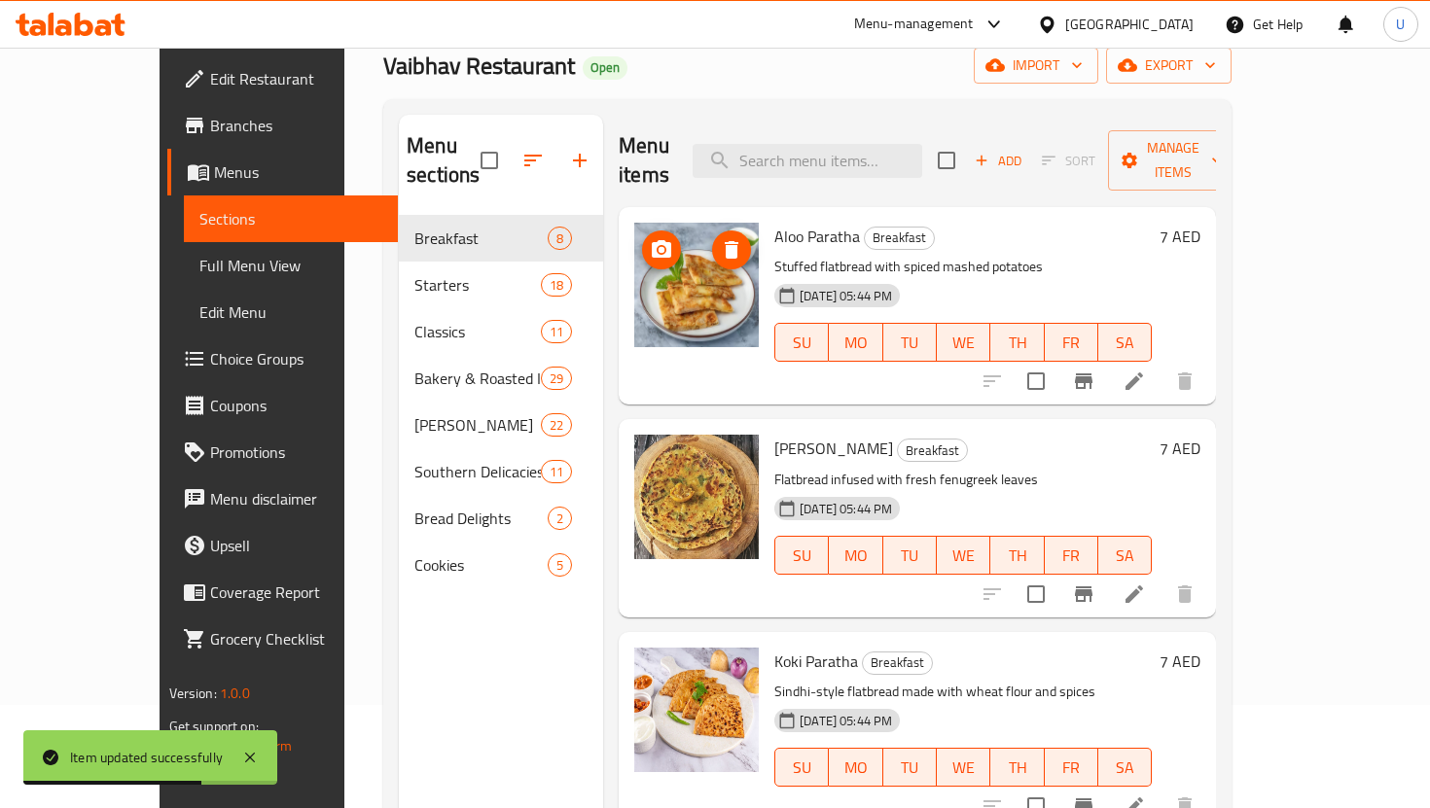
scroll to position [93, 0]
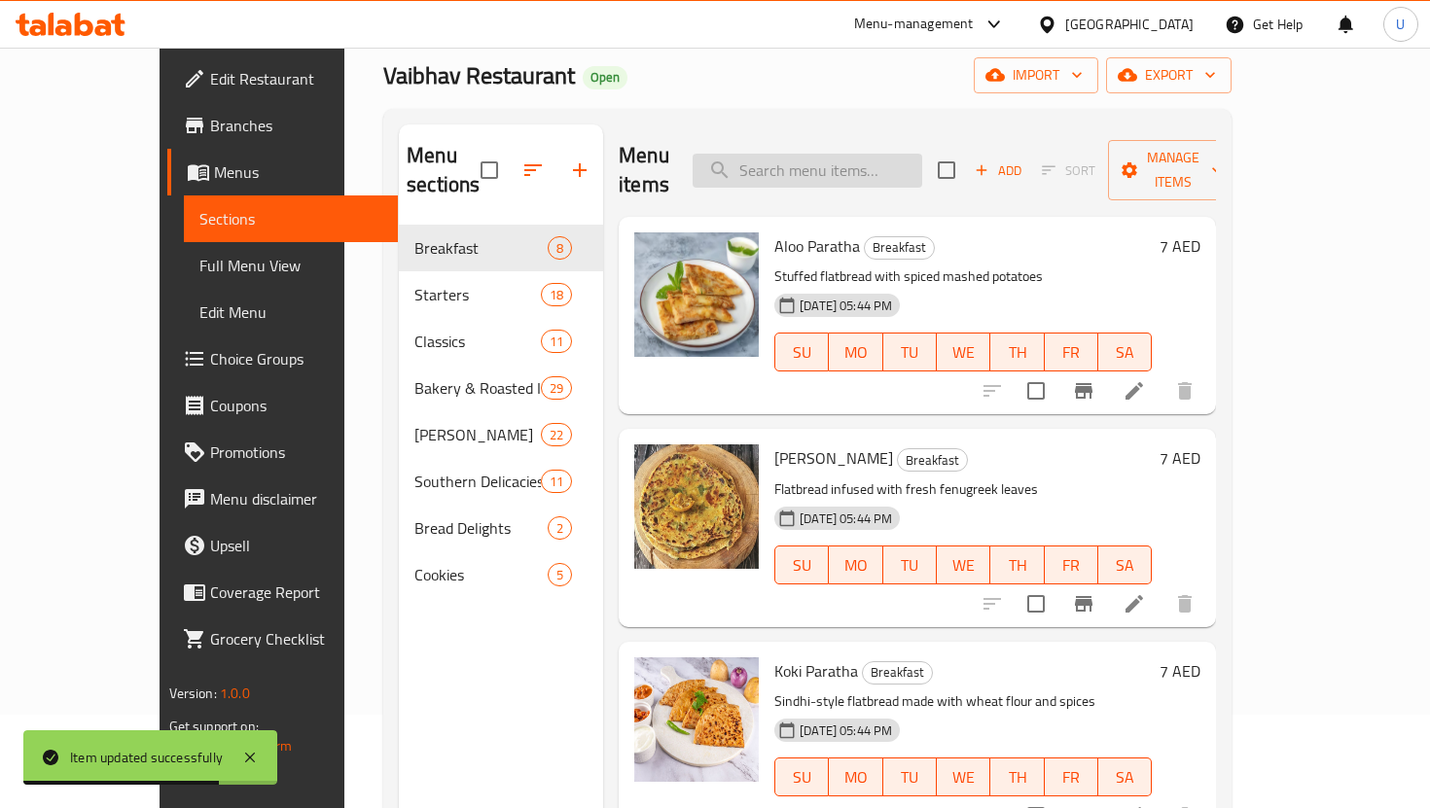
click at [843, 154] on input "search" at bounding box center [808, 171] width 230 height 34
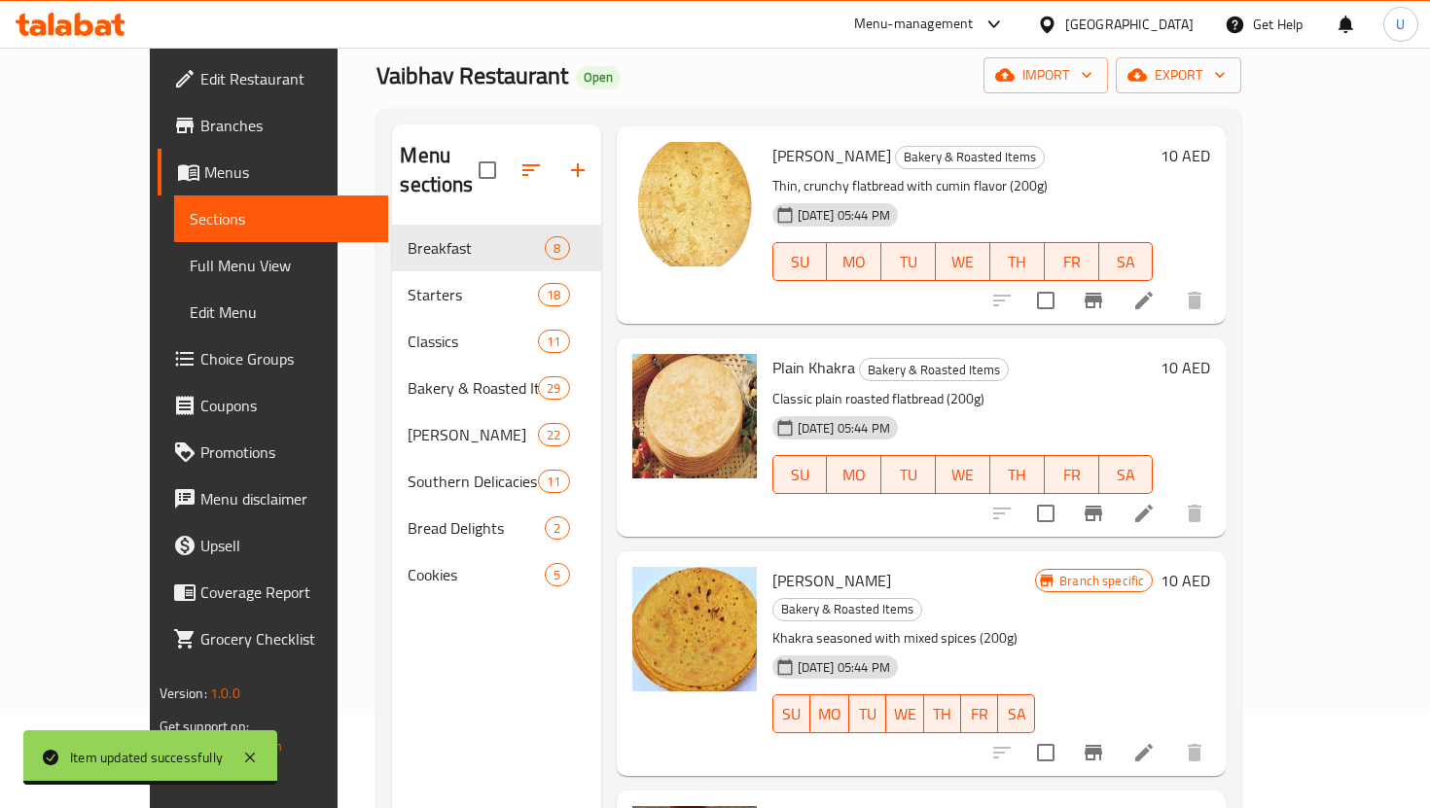
scroll to position [272, 0]
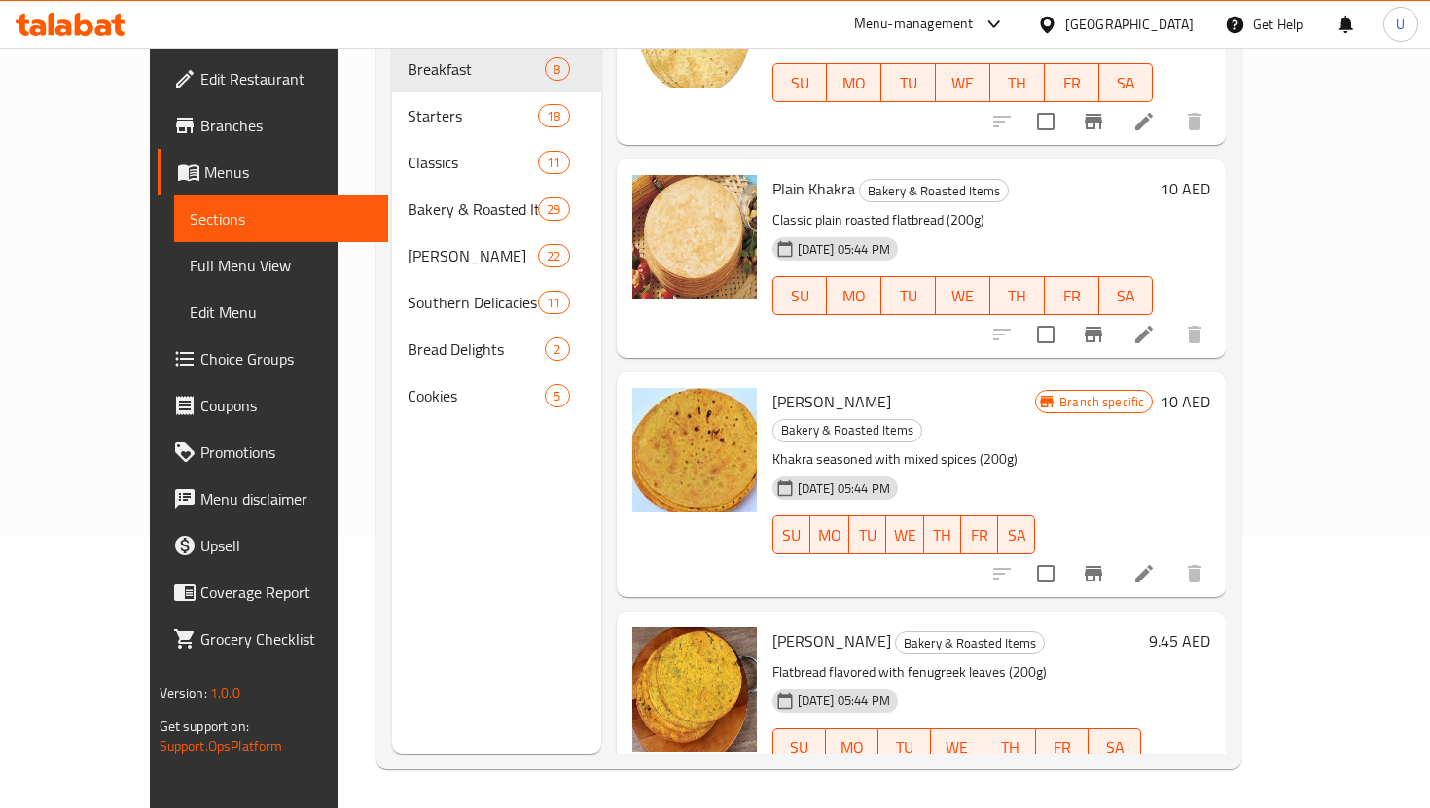
type input "khak"
click at [1156, 775] on icon at bounding box center [1143, 786] width 23 height 23
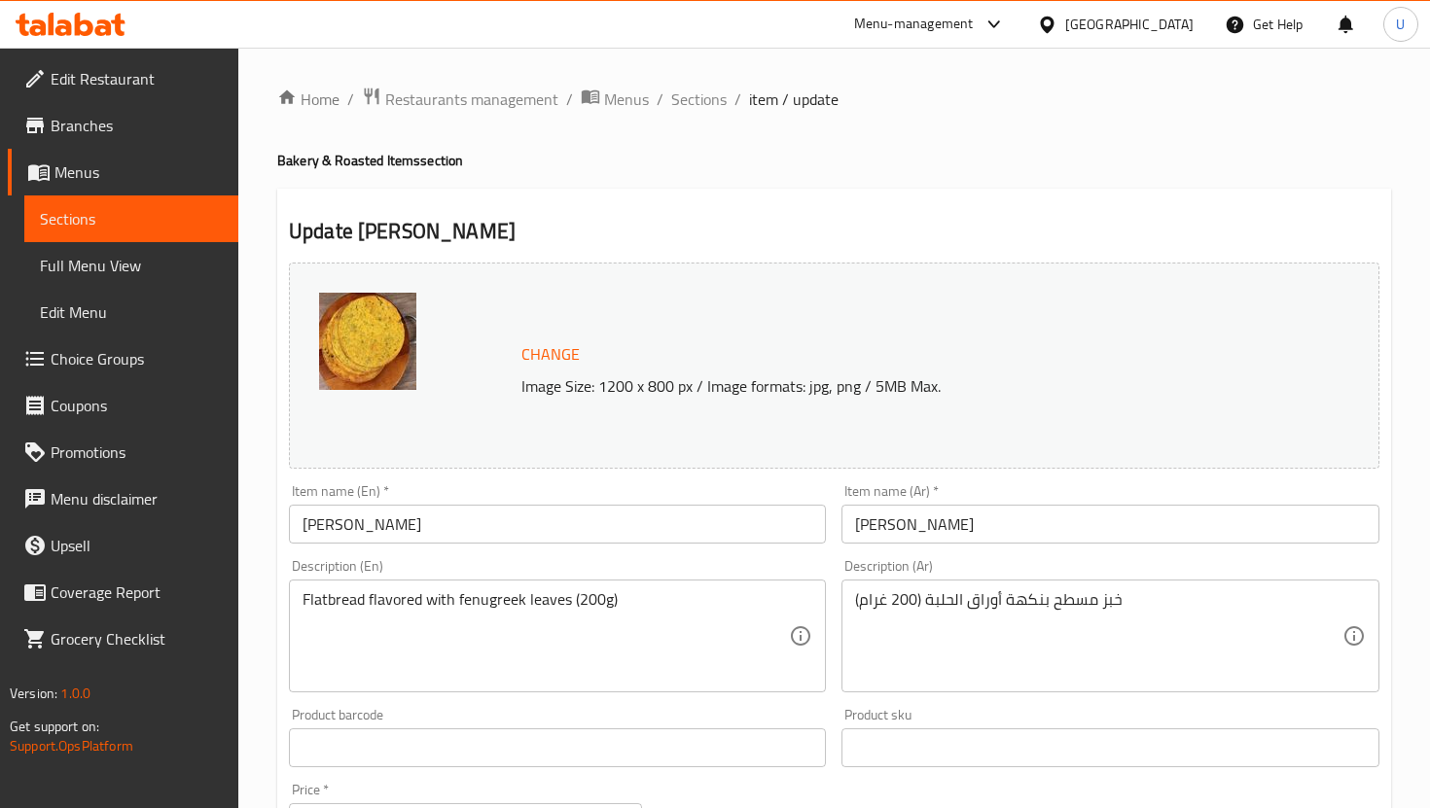
scroll to position [594, 0]
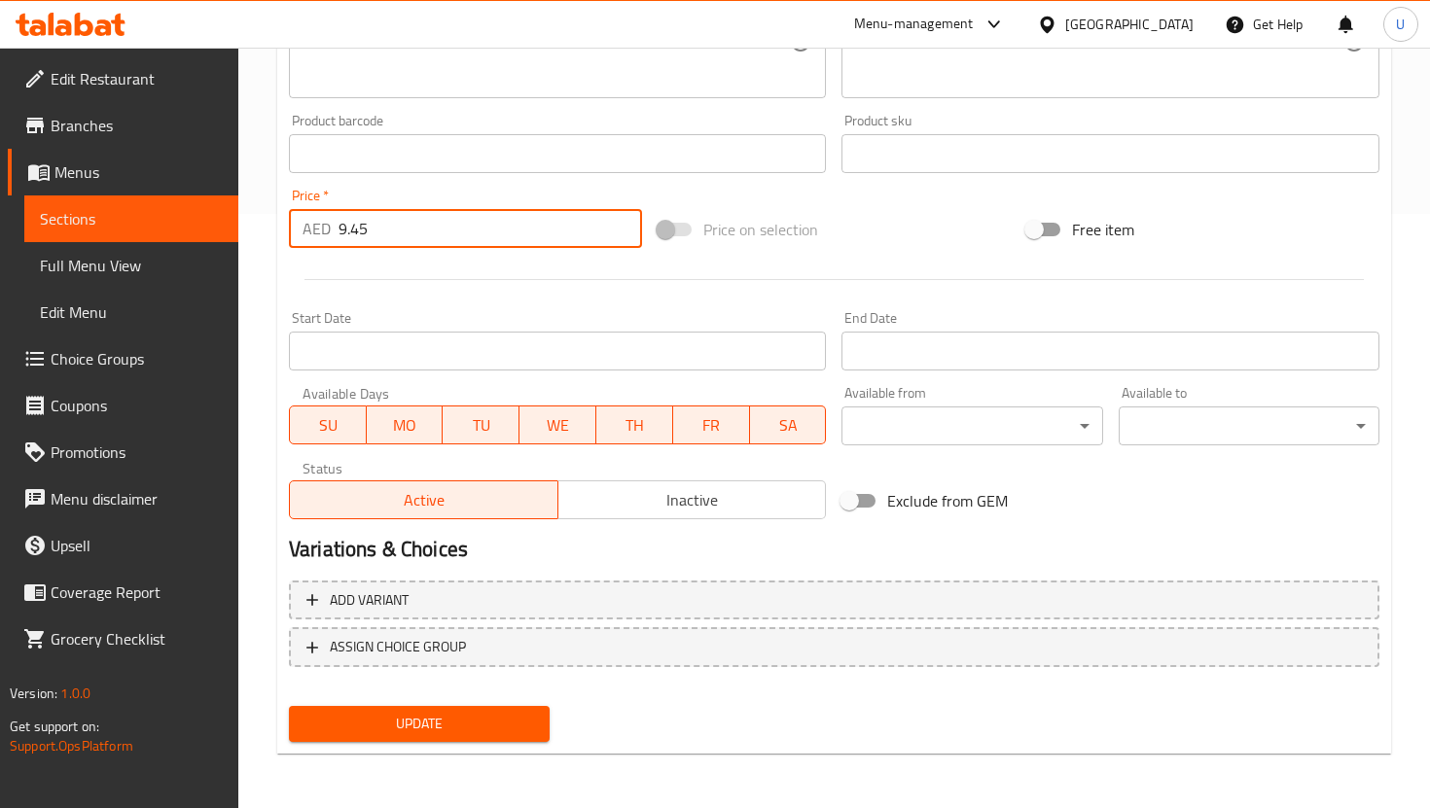
click at [410, 245] on input "9.45" at bounding box center [489, 228] width 303 height 39
type input "10"
click at [395, 717] on span "Update" at bounding box center [419, 724] width 230 height 24
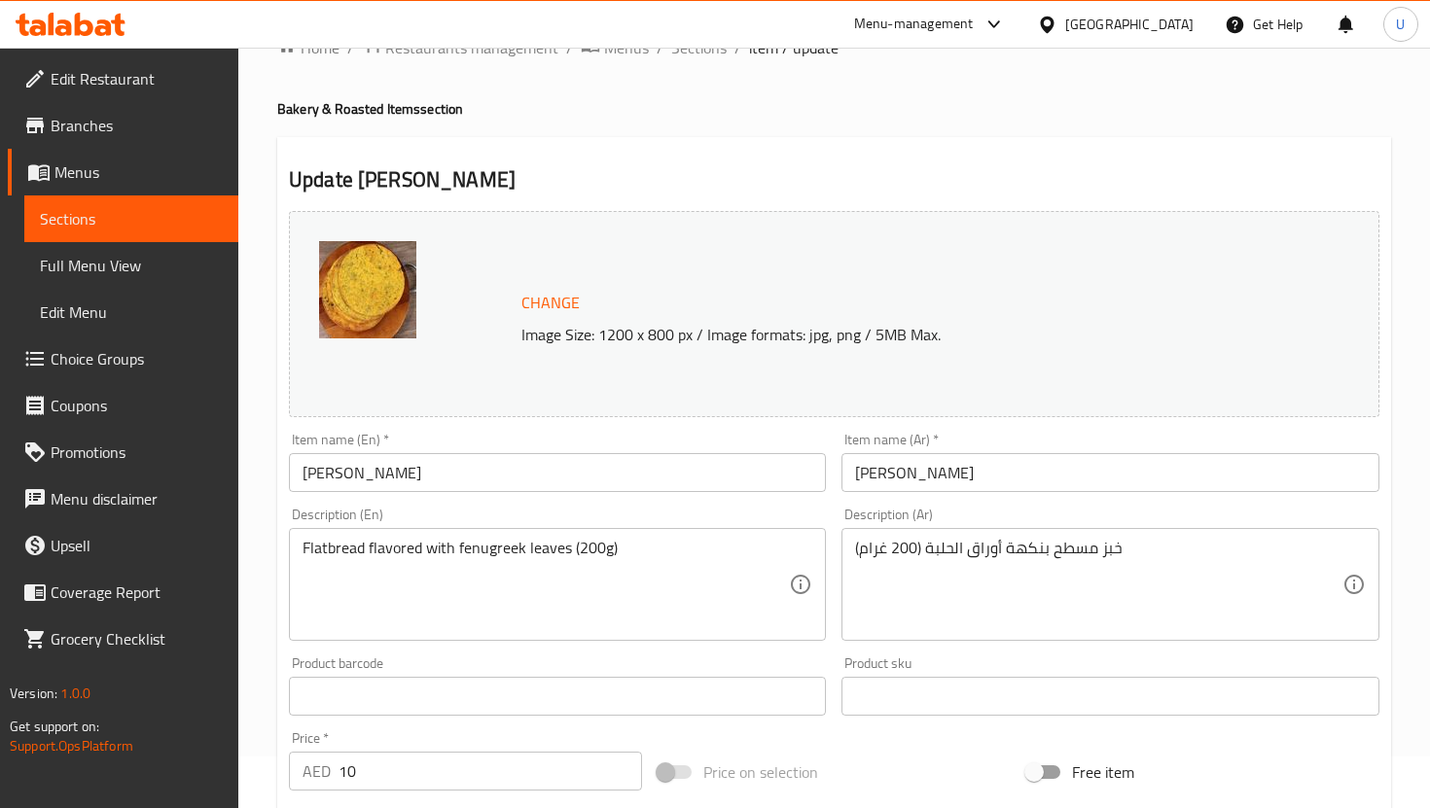
scroll to position [0, 0]
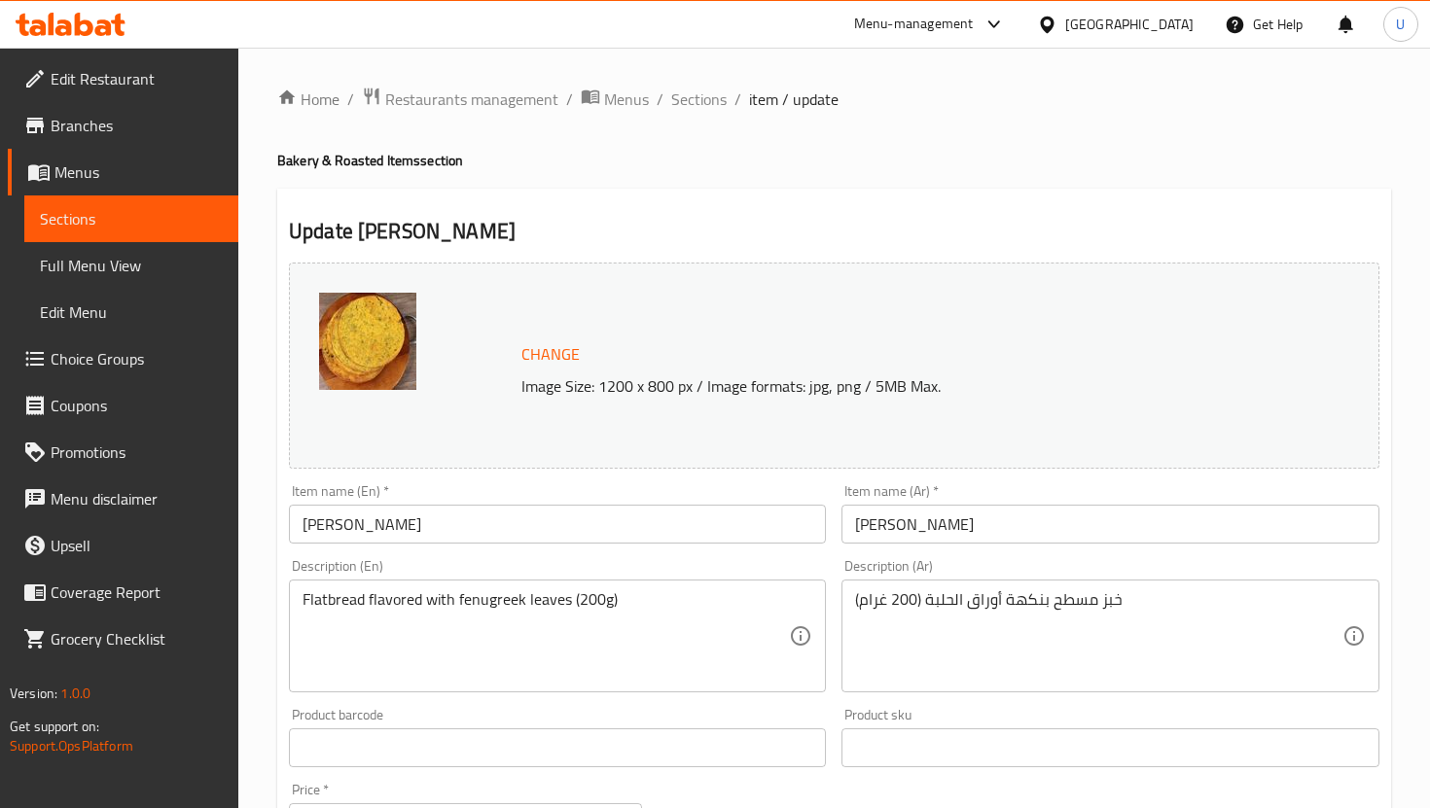
click at [151, 229] on span "Sections" at bounding box center [131, 218] width 183 height 23
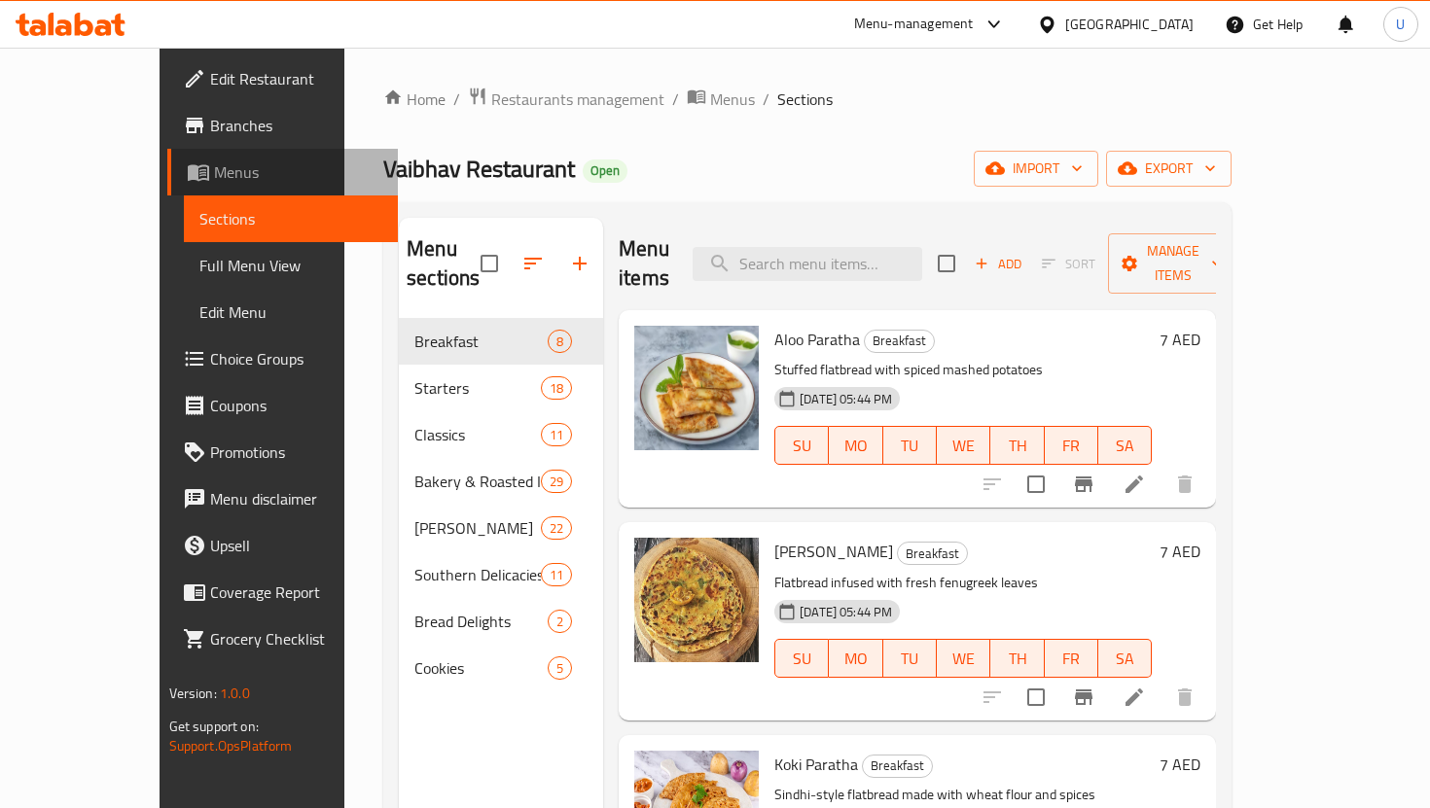
click at [214, 160] on span "Menus" at bounding box center [298, 171] width 168 height 23
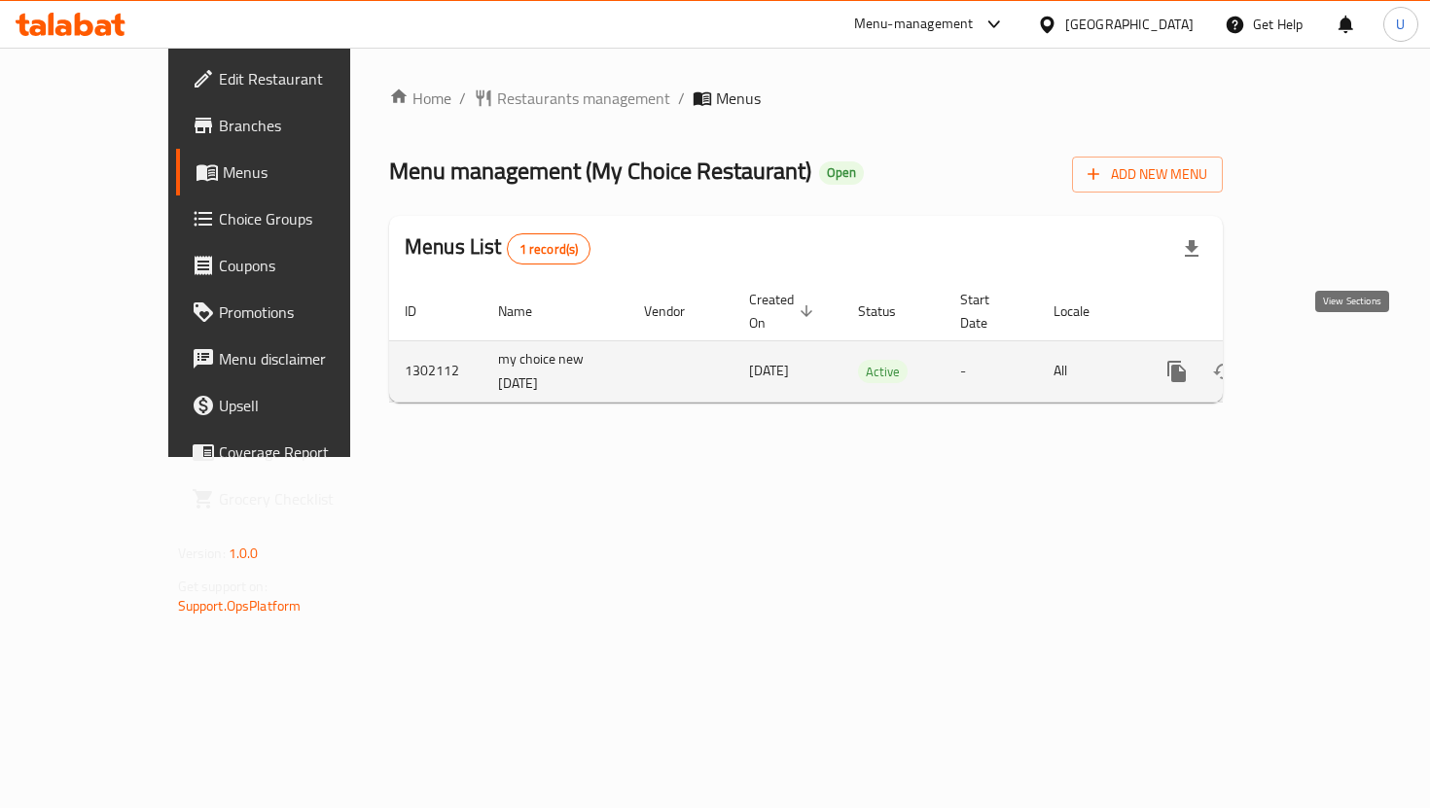
click at [1340, 362] on link "enhanced table" at bounding box center [1317, 371] width 47 height 47
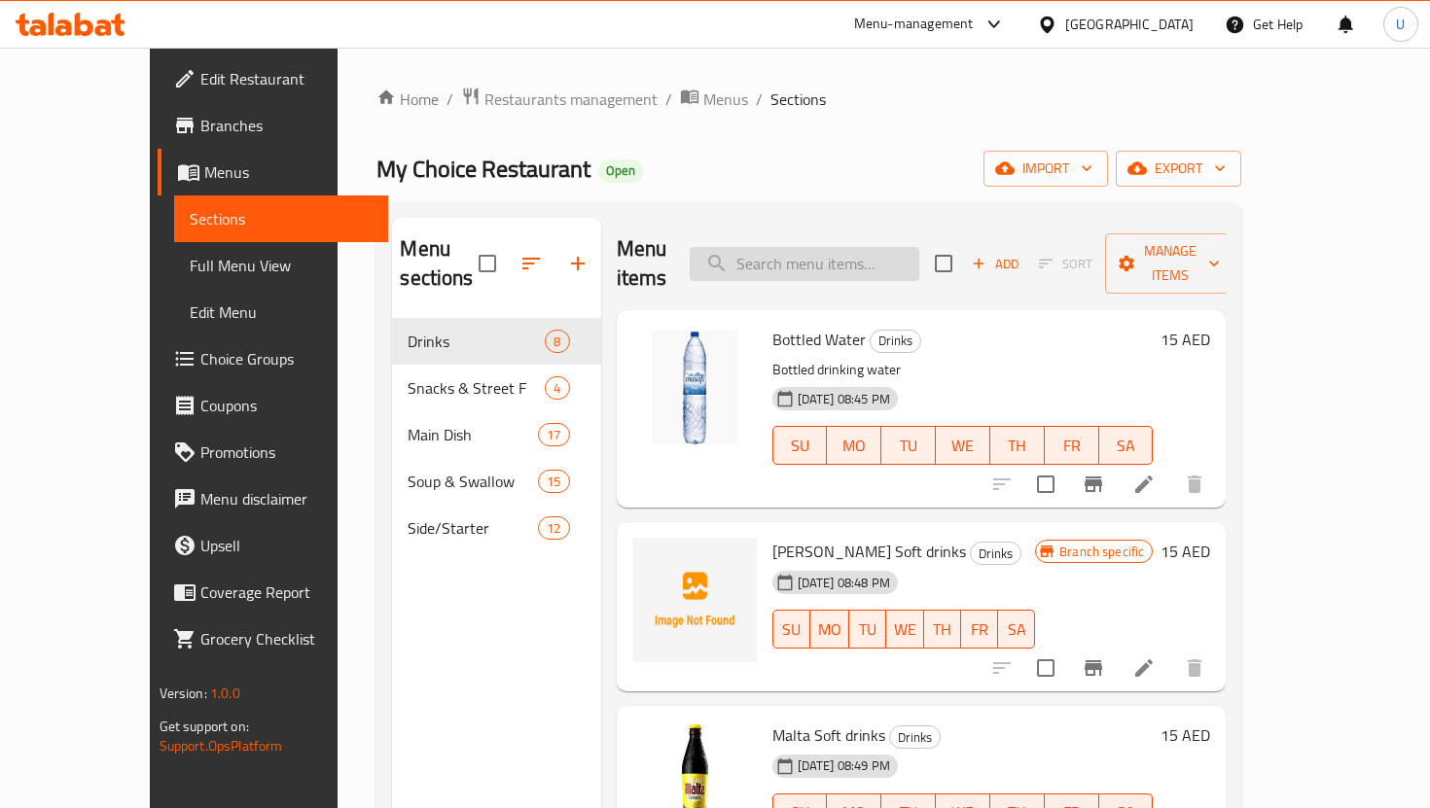
click at [802, 256] on input "search" at bounding box center [805, 264] width 230 height 34
click at [1171, 467] on li at bounding box center [1144, 484] width 54 height 35
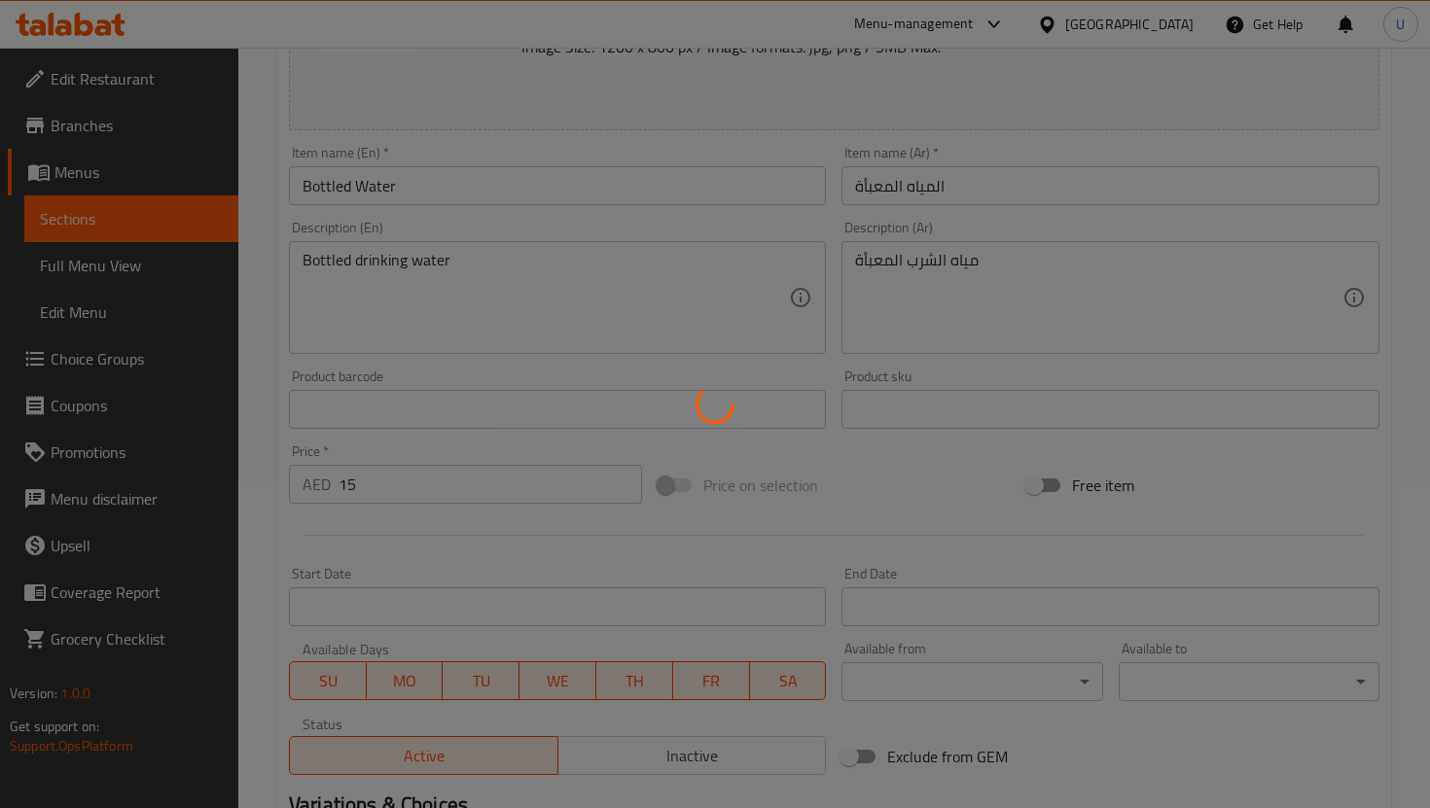
scroll to position [364, 0]
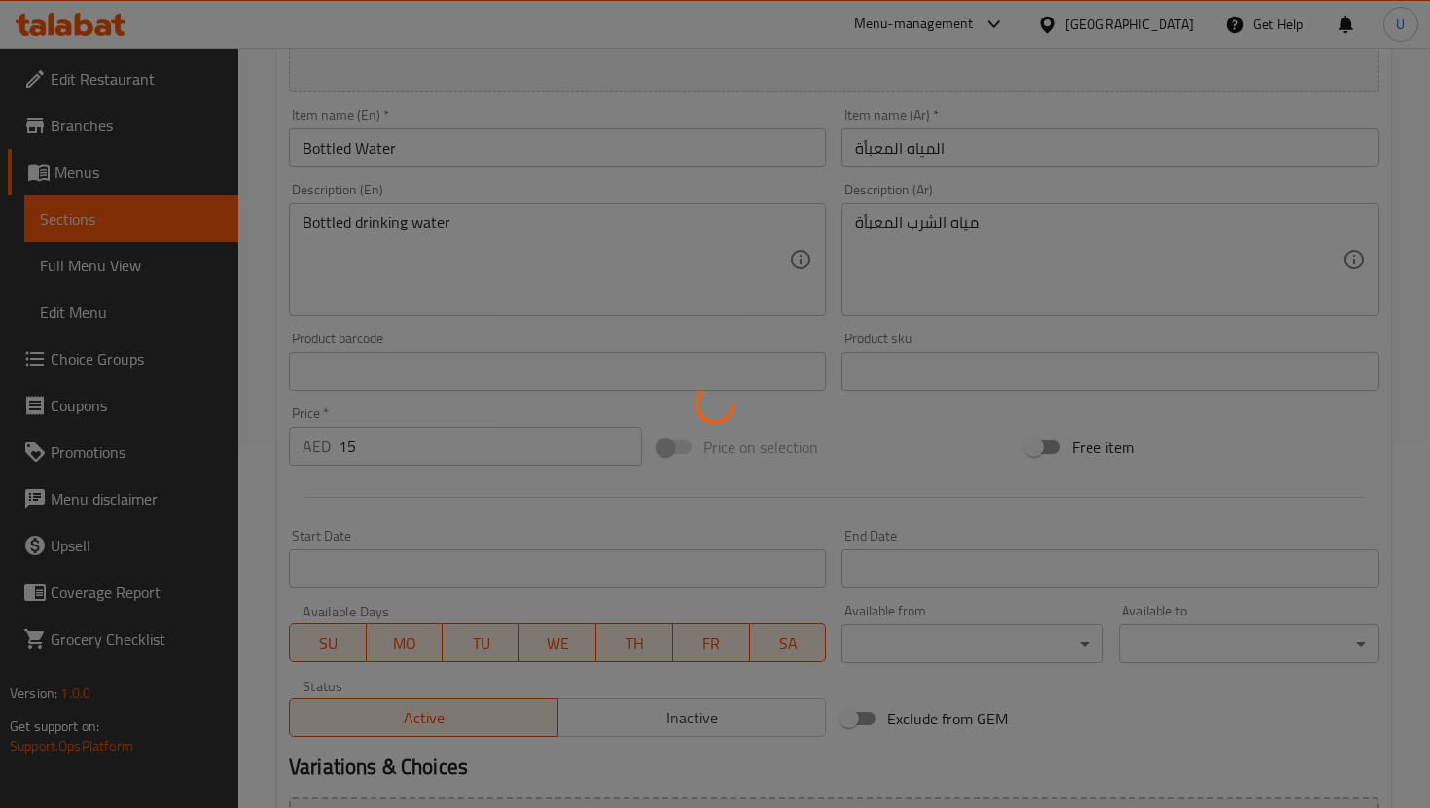
click at [393, 448] on div at bounding box center [715, 404] width 1430 height 808
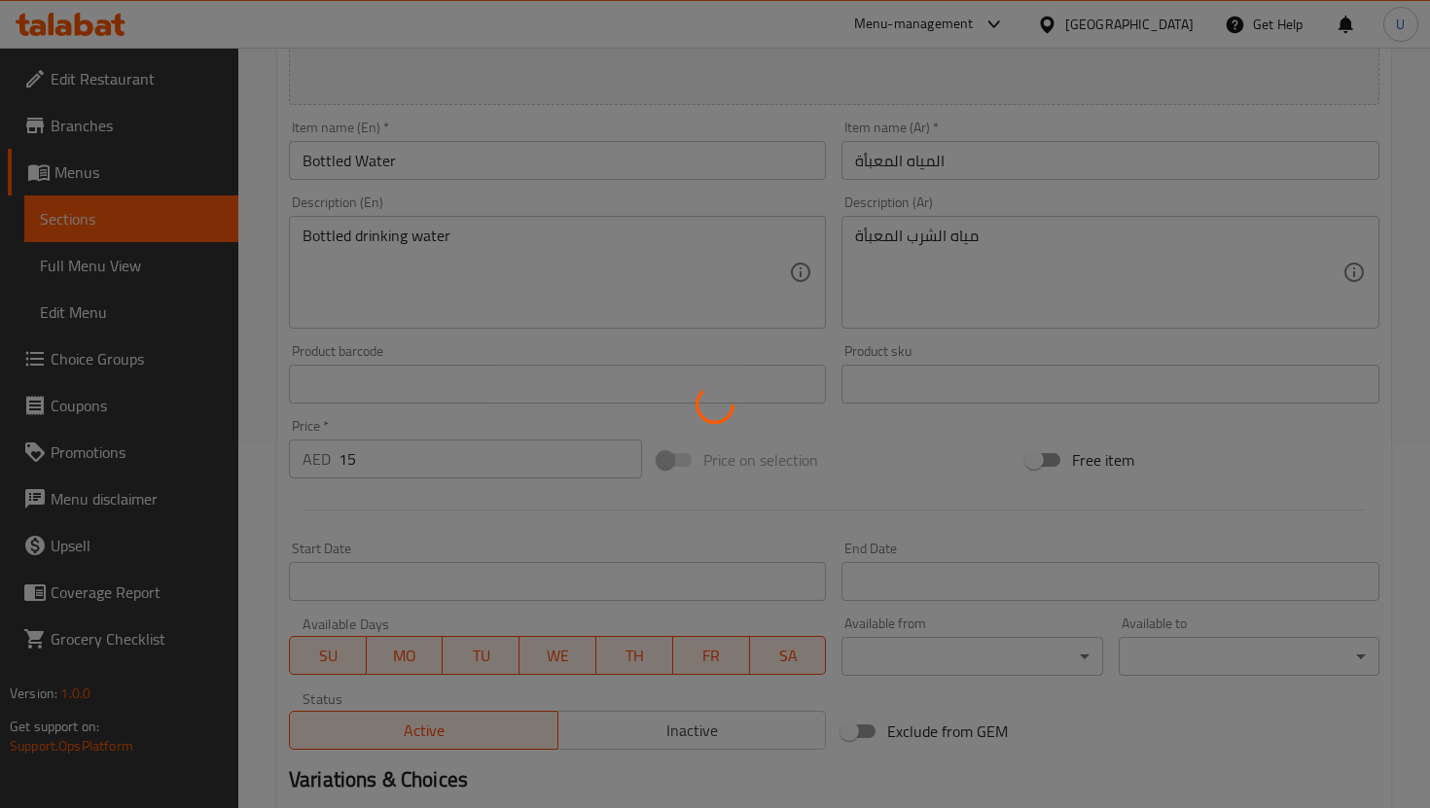
click at [393, 448] on div at bounding box center [715, 404] width 1430 height 808
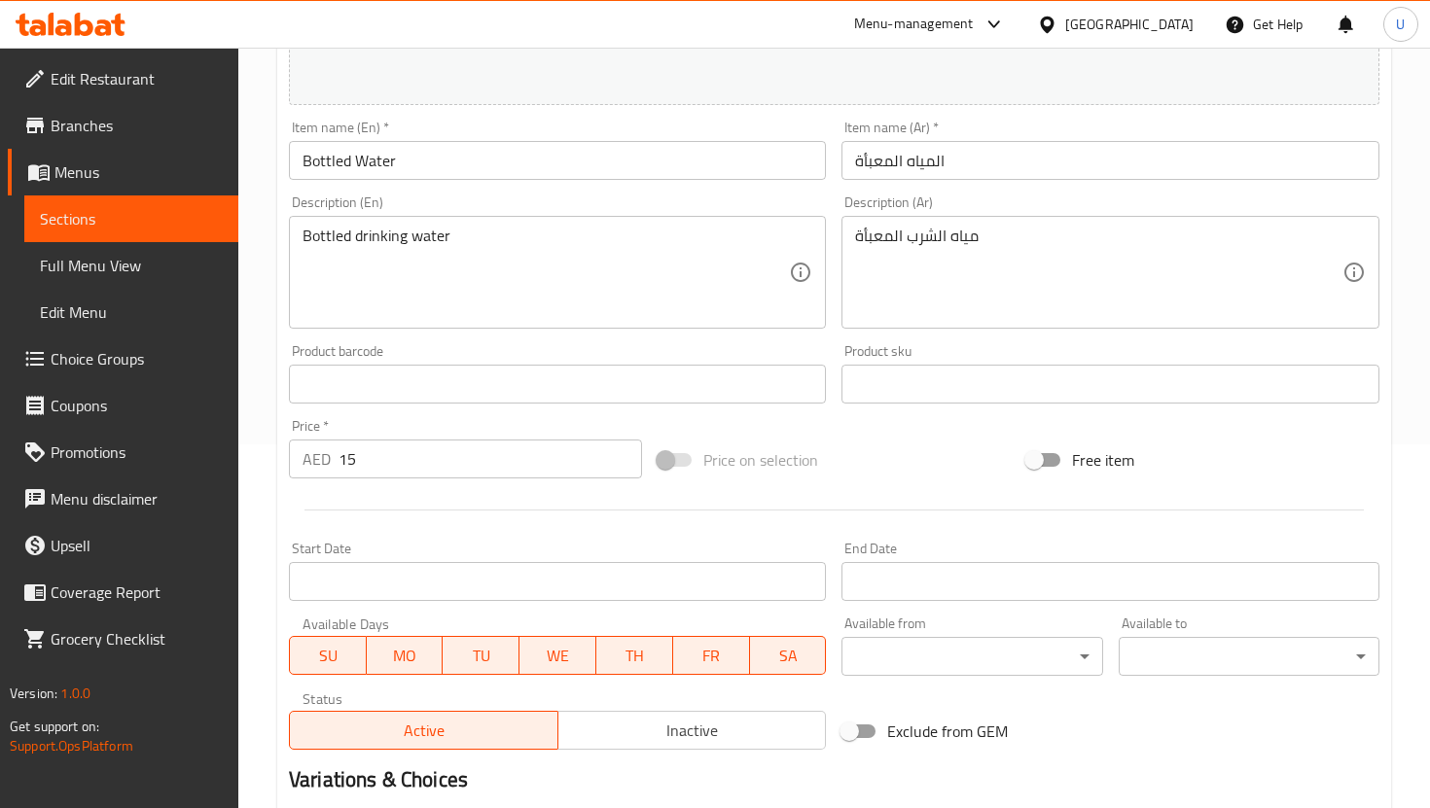
click at [373, 472] on input "15" at bounding box center [489, 459] width 303 height 39
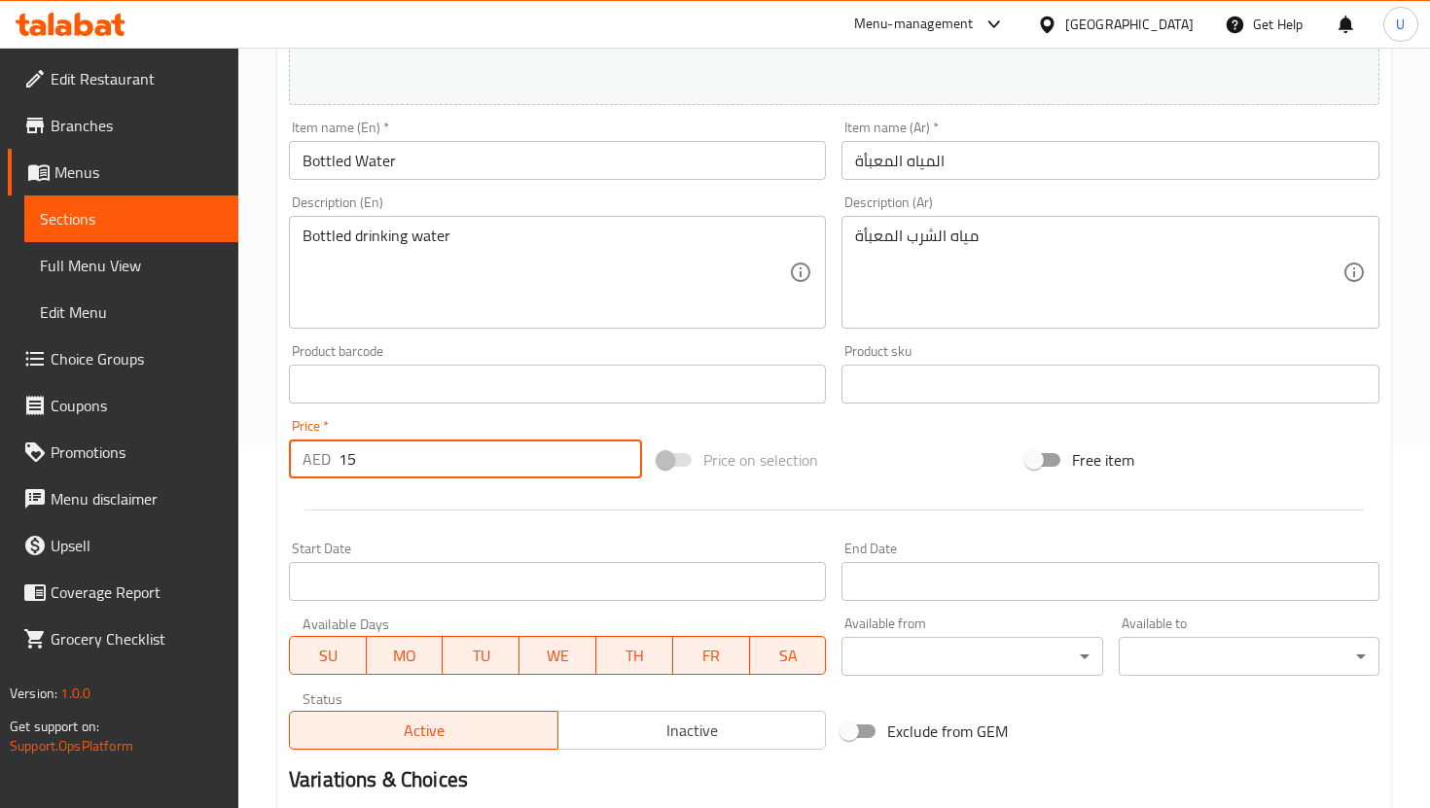
click at [373, 472] on input "15" at bounding box center [489, 459] width 303 height 39
type input "1"
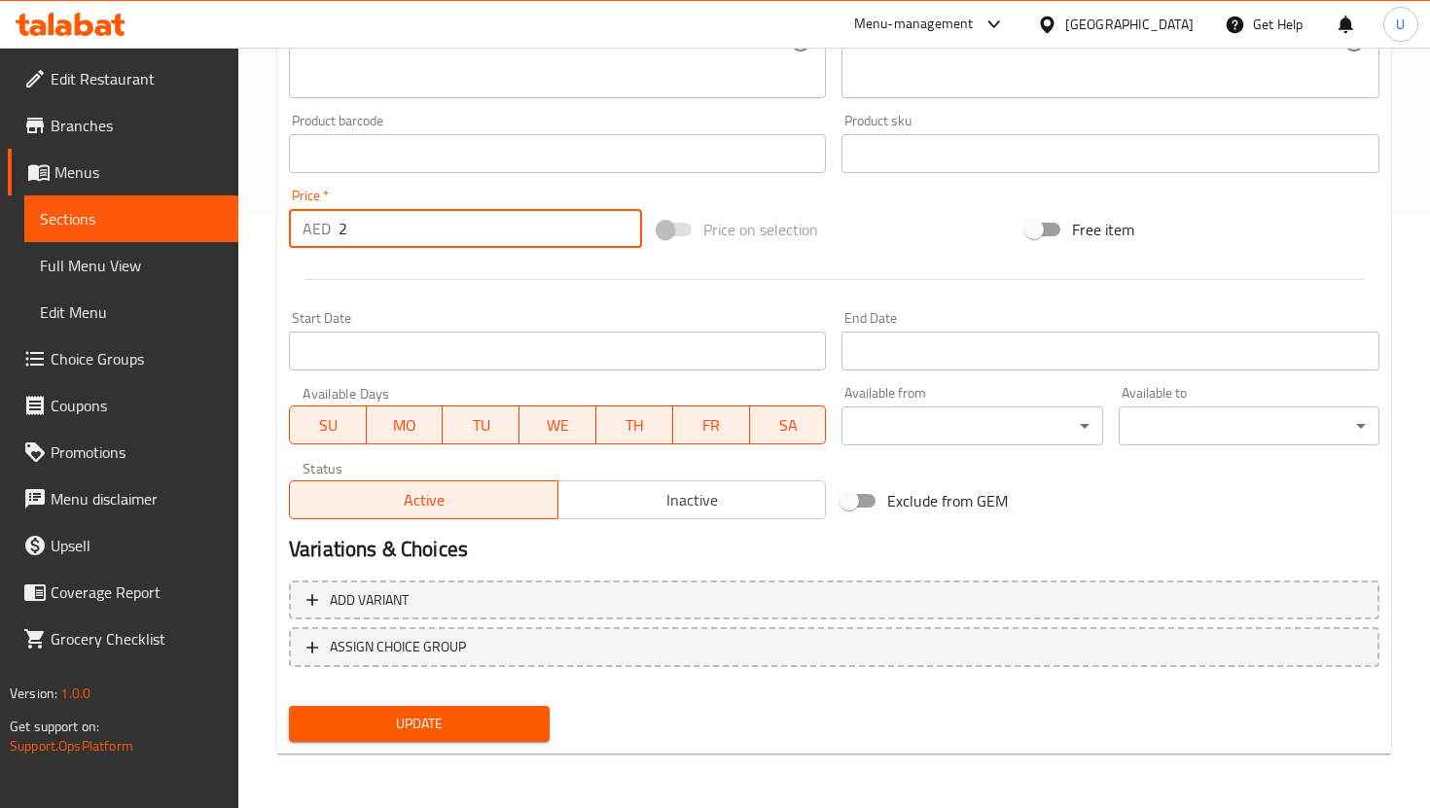
type input "2"
click at [481, 727] on span "Update" at bounding box center [419, 724] width 230 height 24
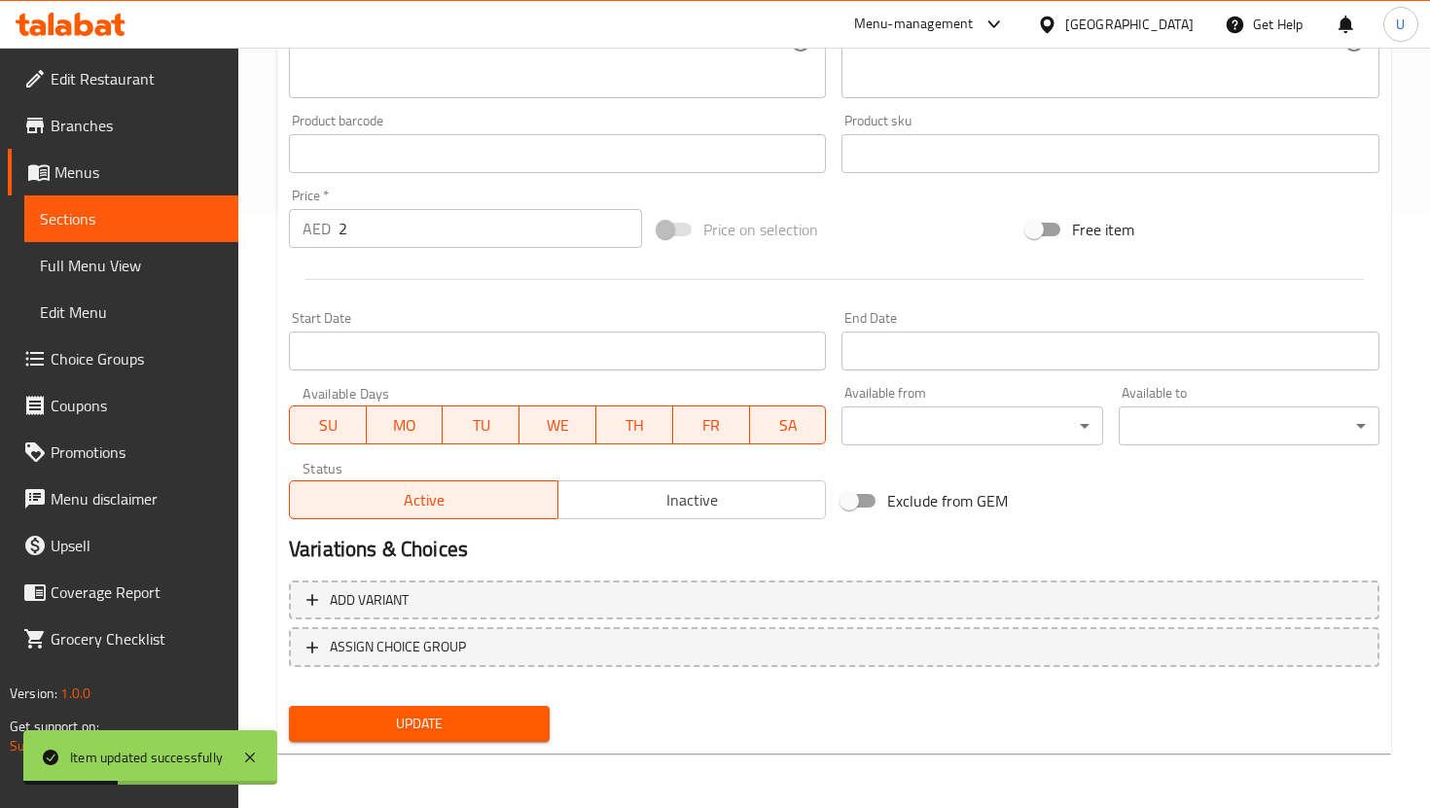
click at [139, 211] on span "Sections" at bounding box center [131, 218] width 183 height 23
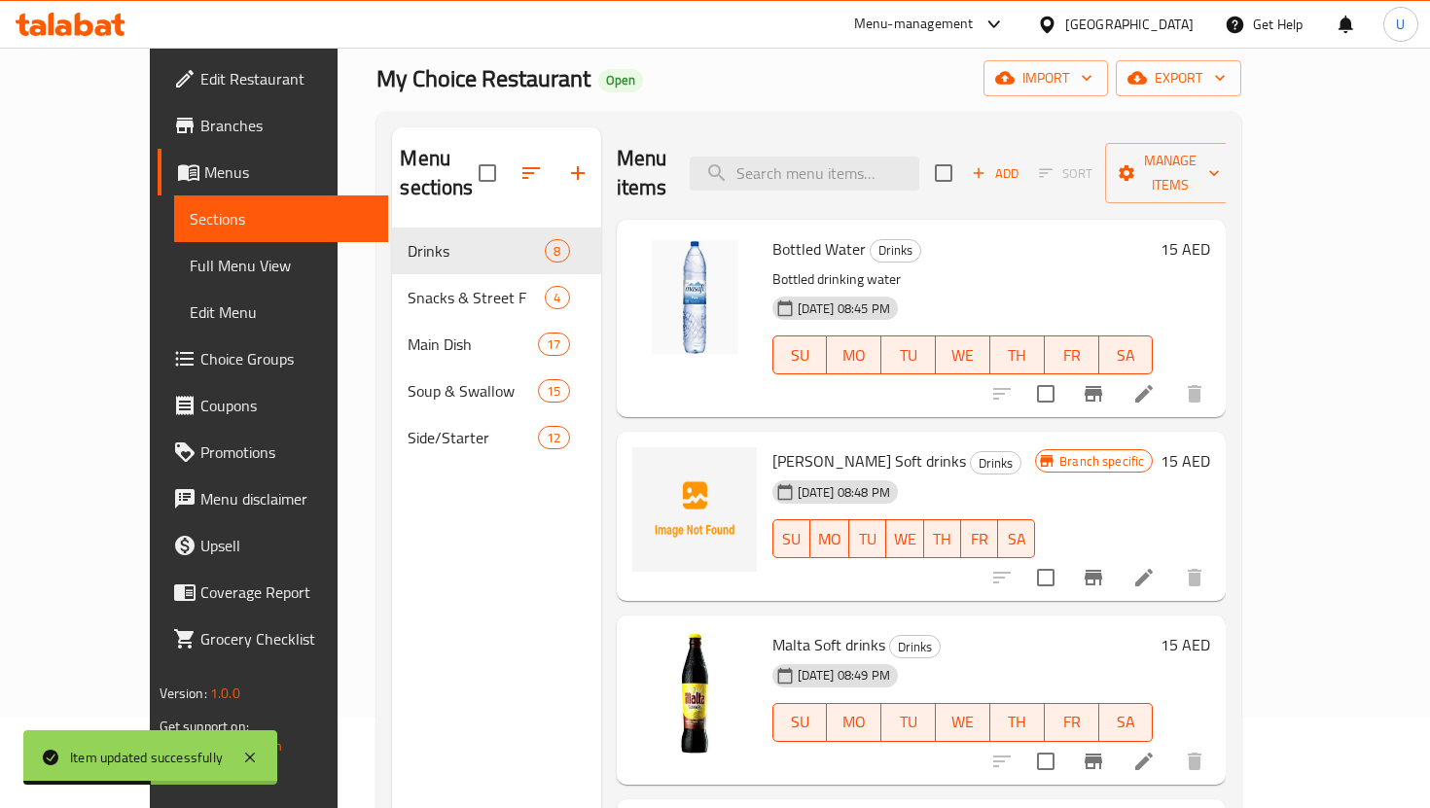
scroll to position [47, 0]
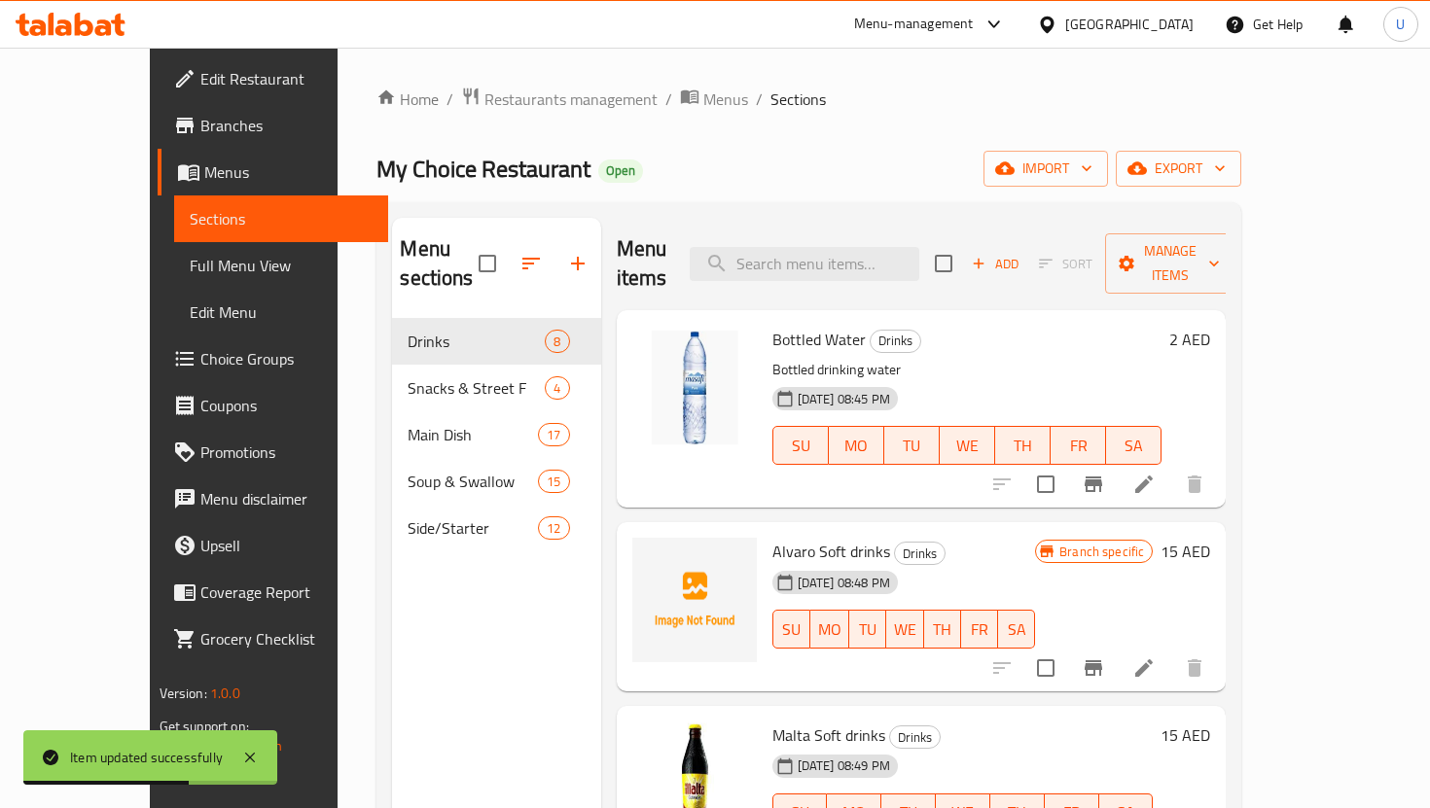
scroll to position [47, 0]
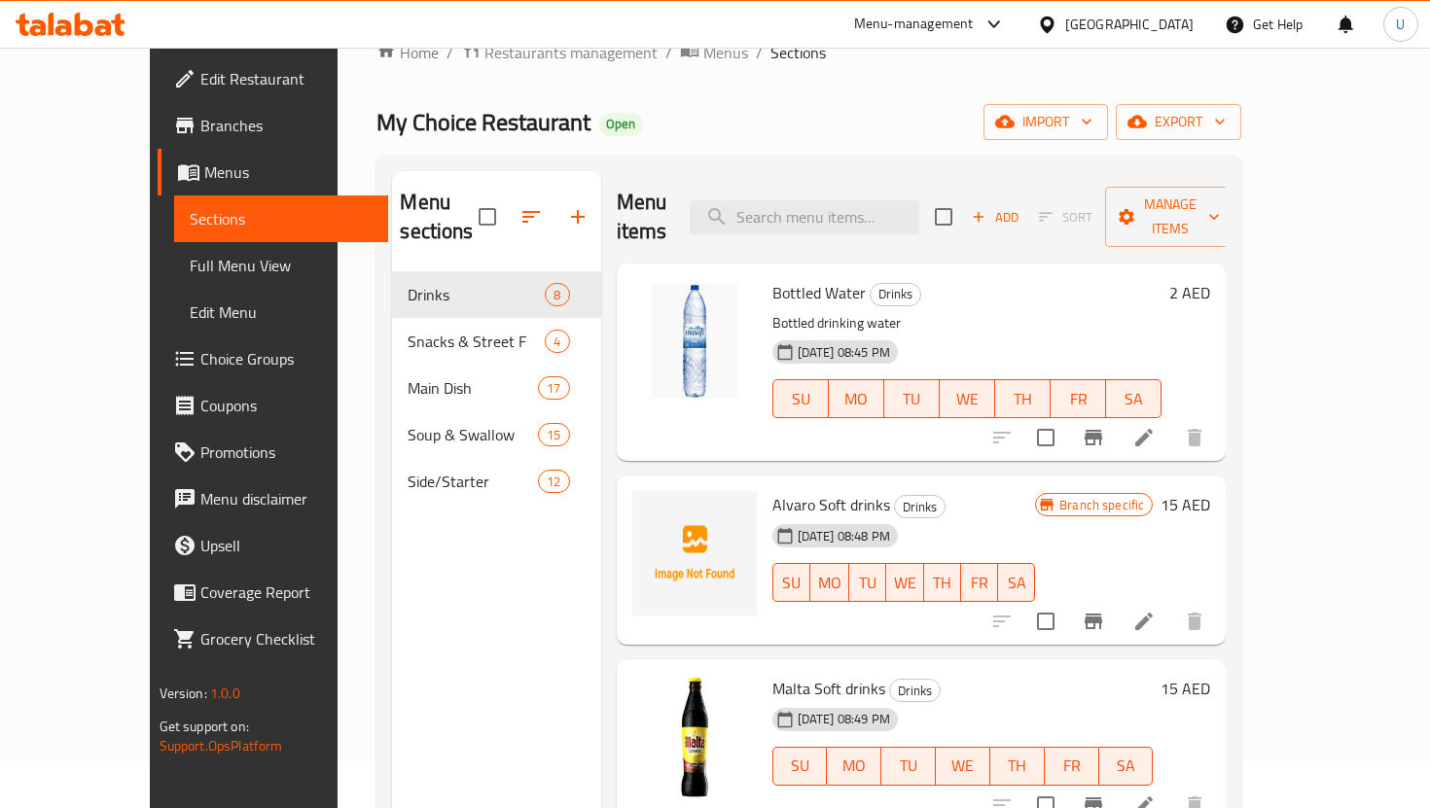
click at [897, 220] on div "Menu items Add Sort Manage items" at bounding box center [922, 217] width 610 height 92
click at [885, 200] on input "search" at bounding box center [805, 217] width 230 height 34
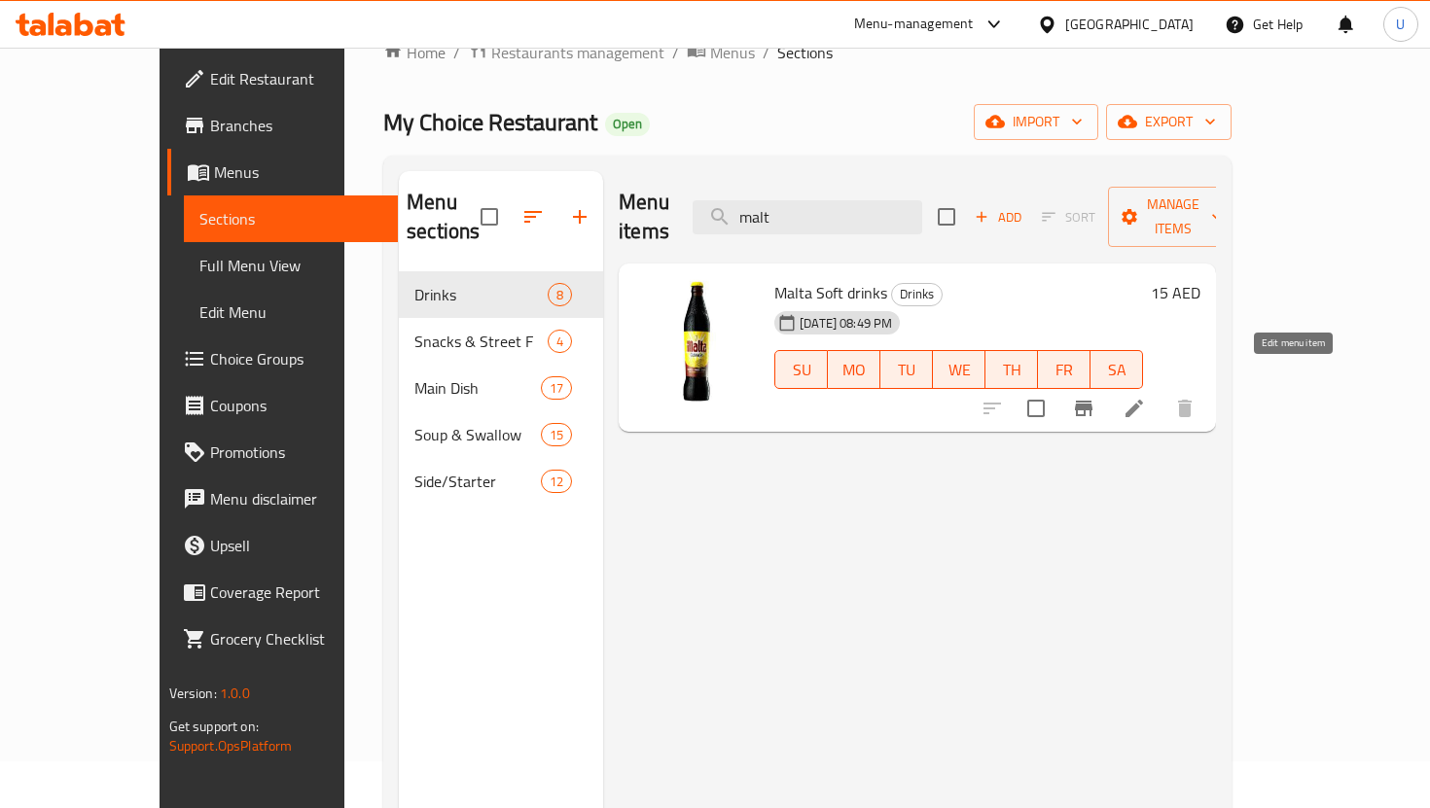
type input "malt"
click at [1143, 400] on icon at bounding box center [1134, 409] width 18 height 18
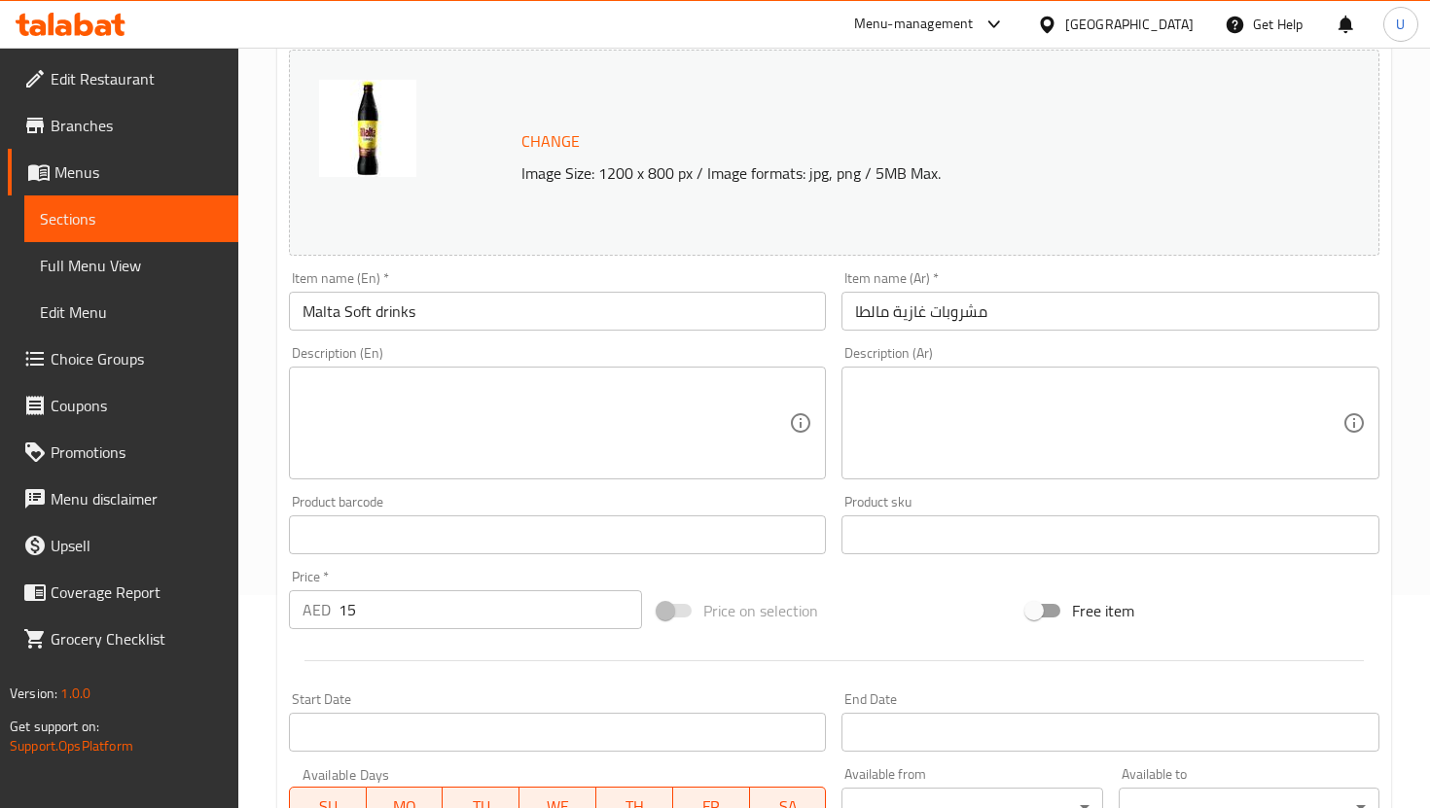
scroll to position [459, 0]
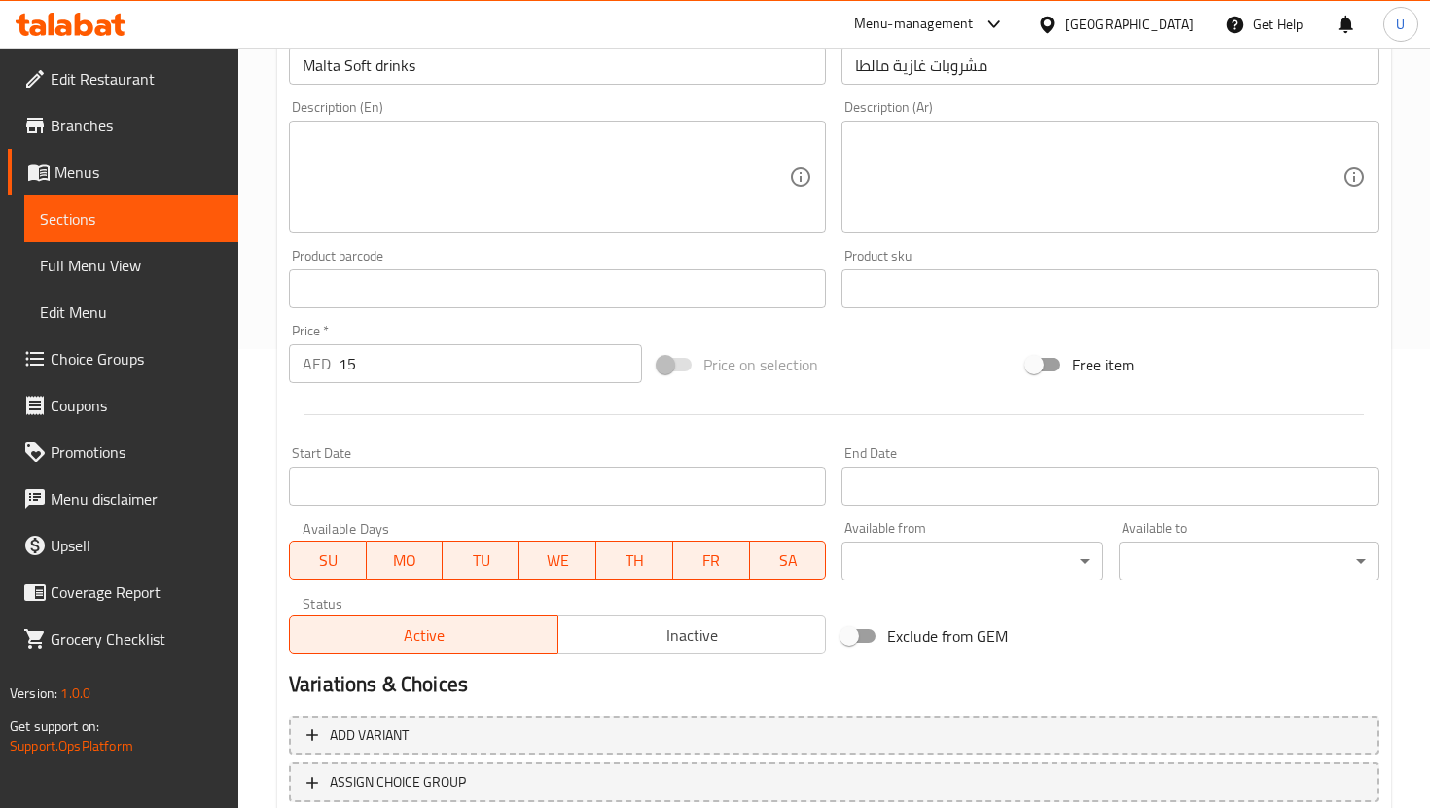
click at [431, 357] on input "15" at bounding box center [489, 363] width 303 height 39
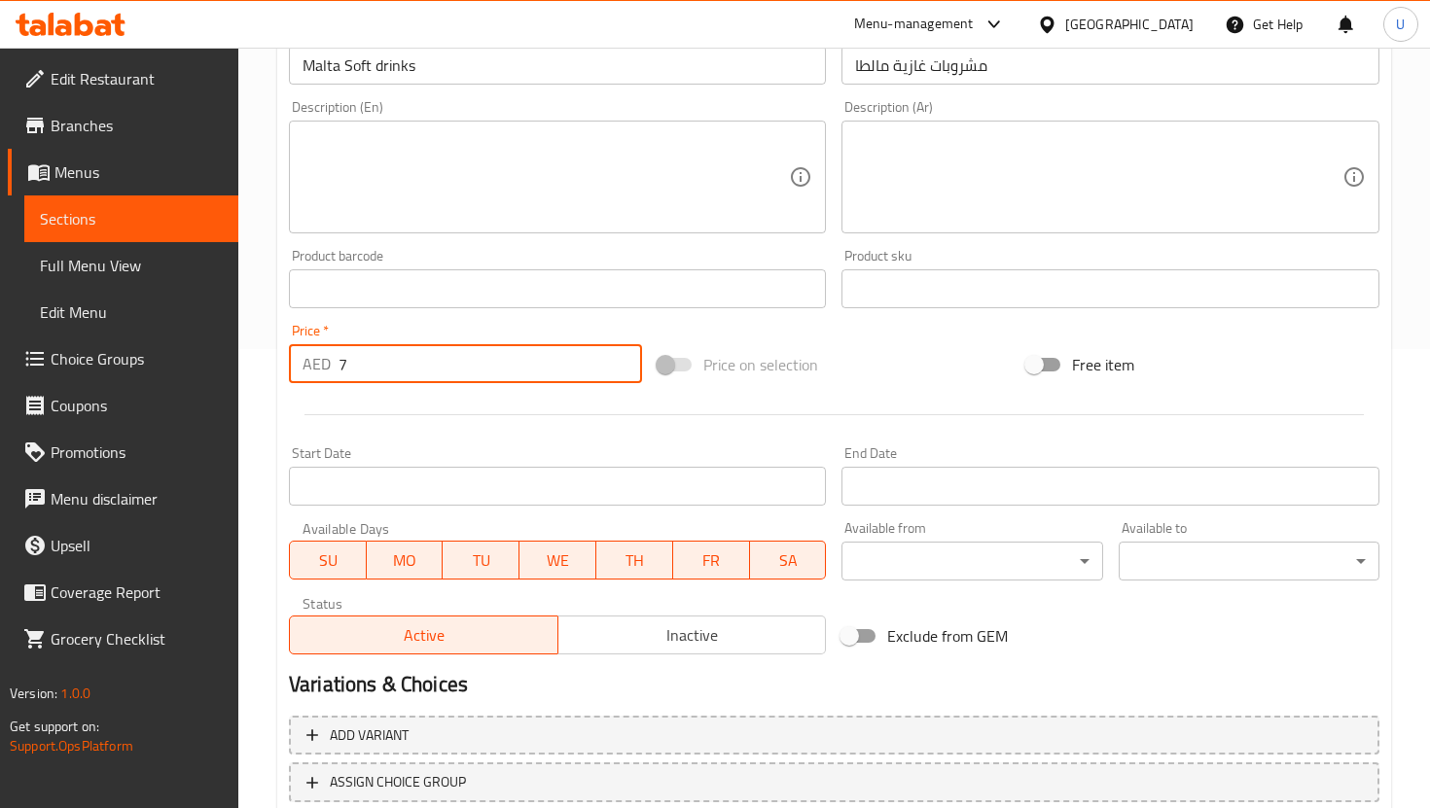
scroll to position [594, 0]
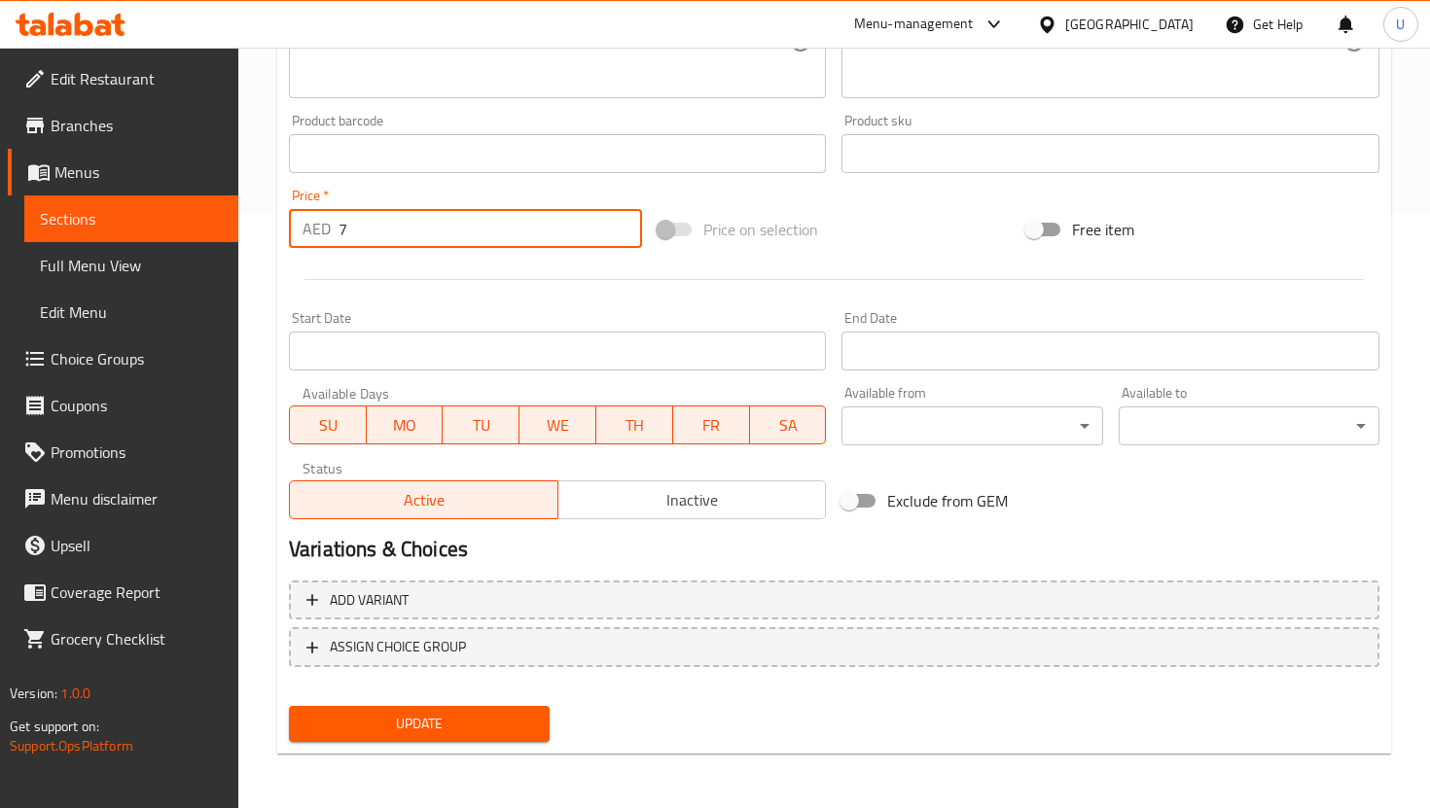
type input "7"
click at [454, 728] on span "Update" at bounding box center [419, 724] width 230 height 24
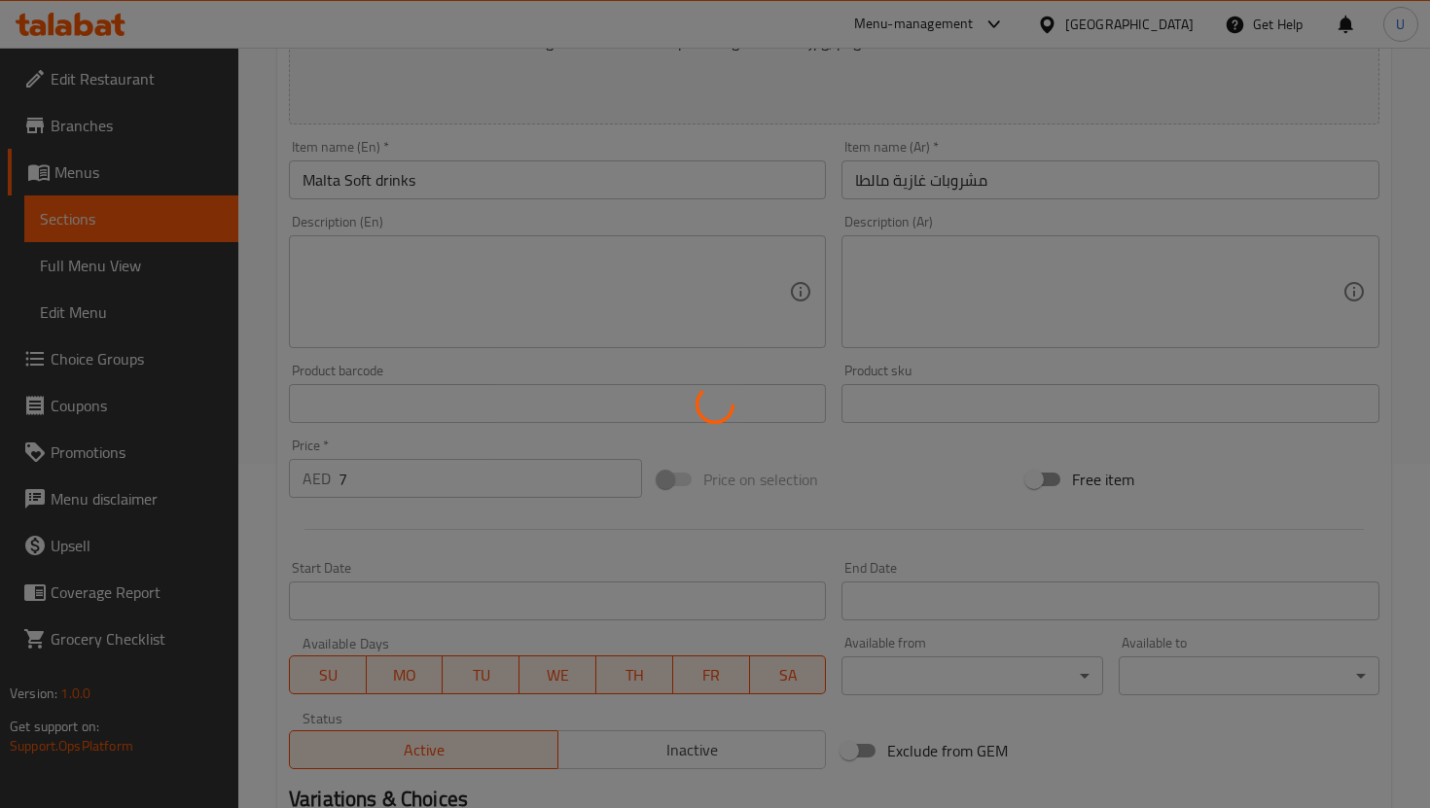
scroll to position [0, 0]
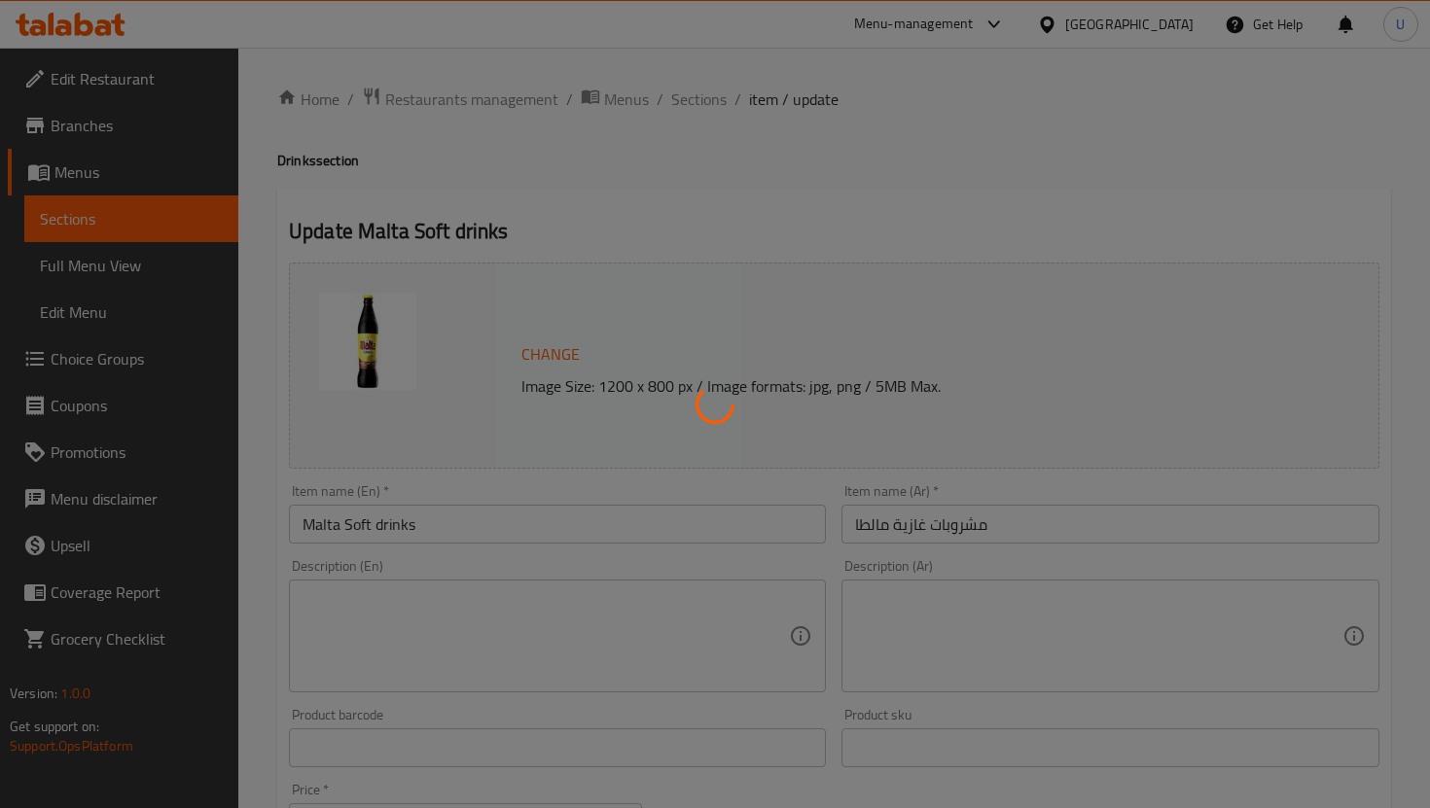
click at [148, 219] on div at bounding box center [715, 404] width 1430 height 808
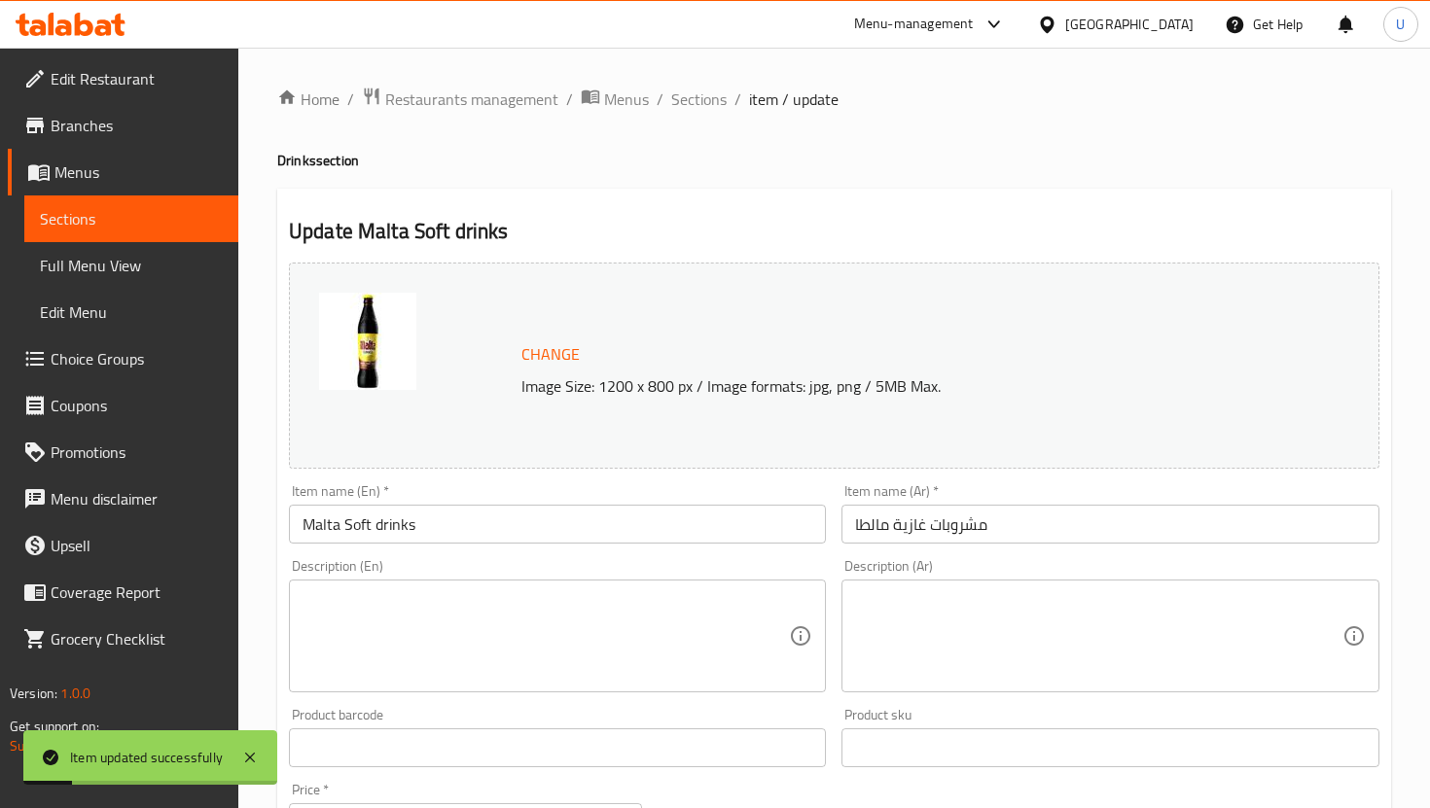
click at [148, 219] on span "Sections" at bounding box center [131, 218] width 183 height 23
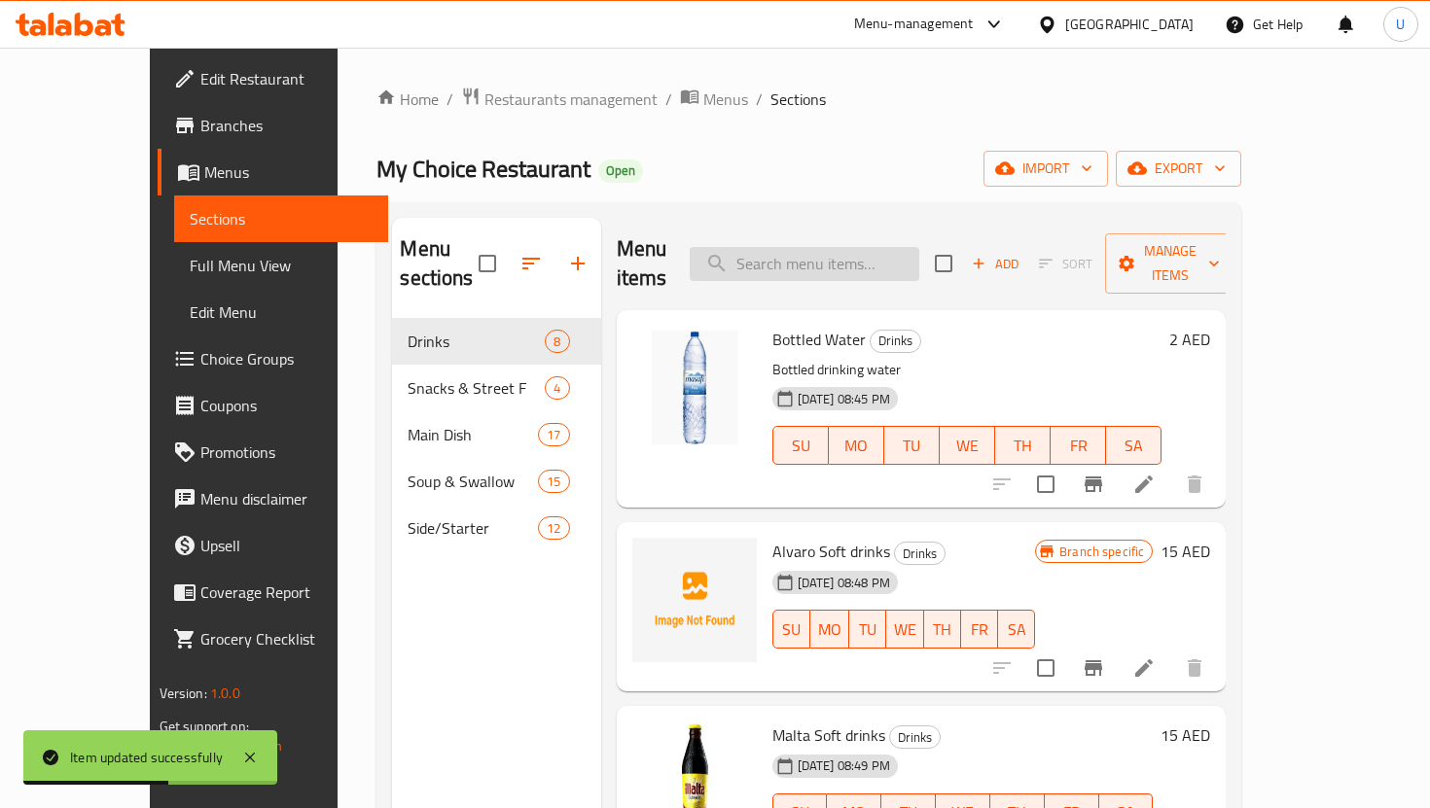
click at [893, 247] on input "search" at bounding box center [805, 264] width 230 height 34
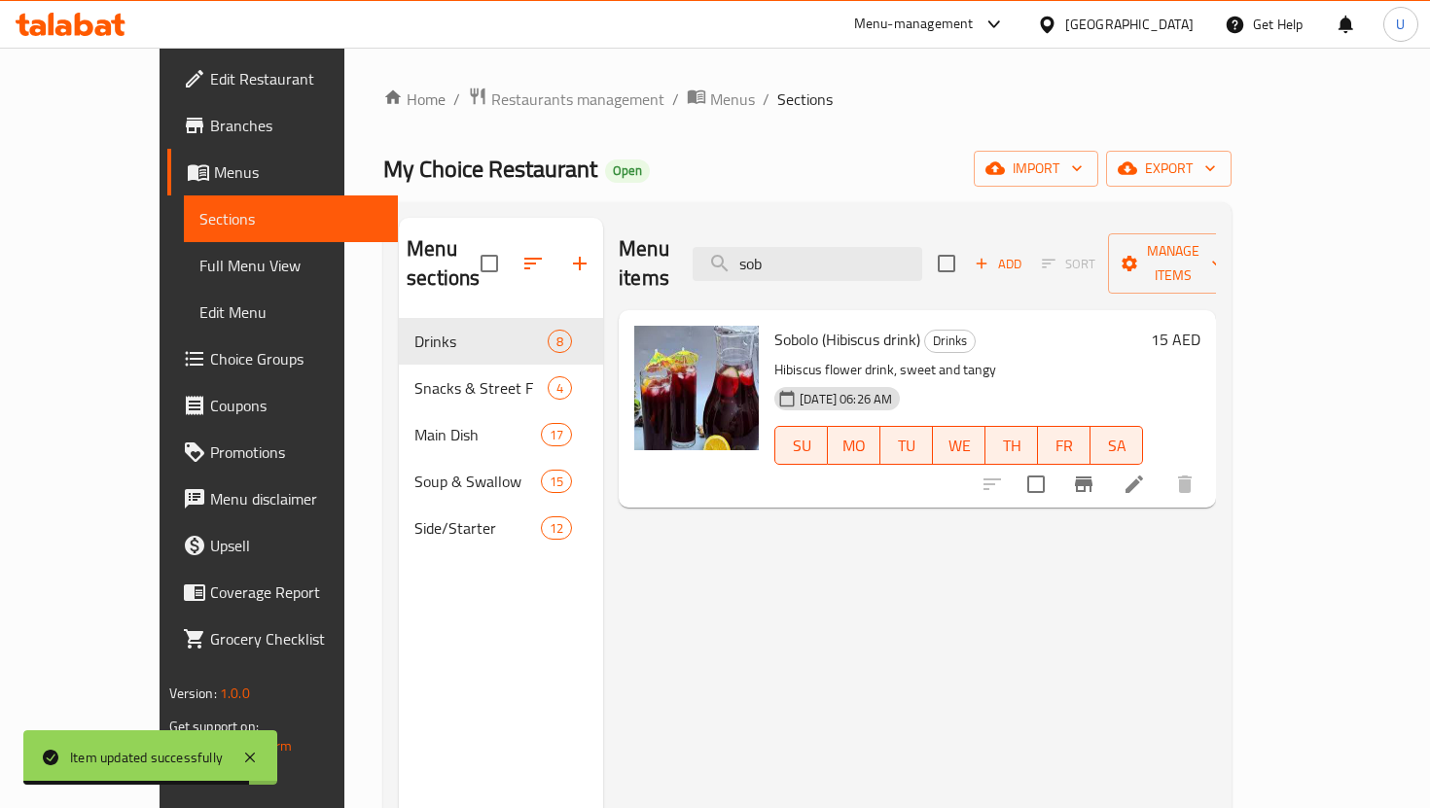
type input "sob"
click at [1146, 473] on icon at bounding box center [1133, 484] width 23 height 23
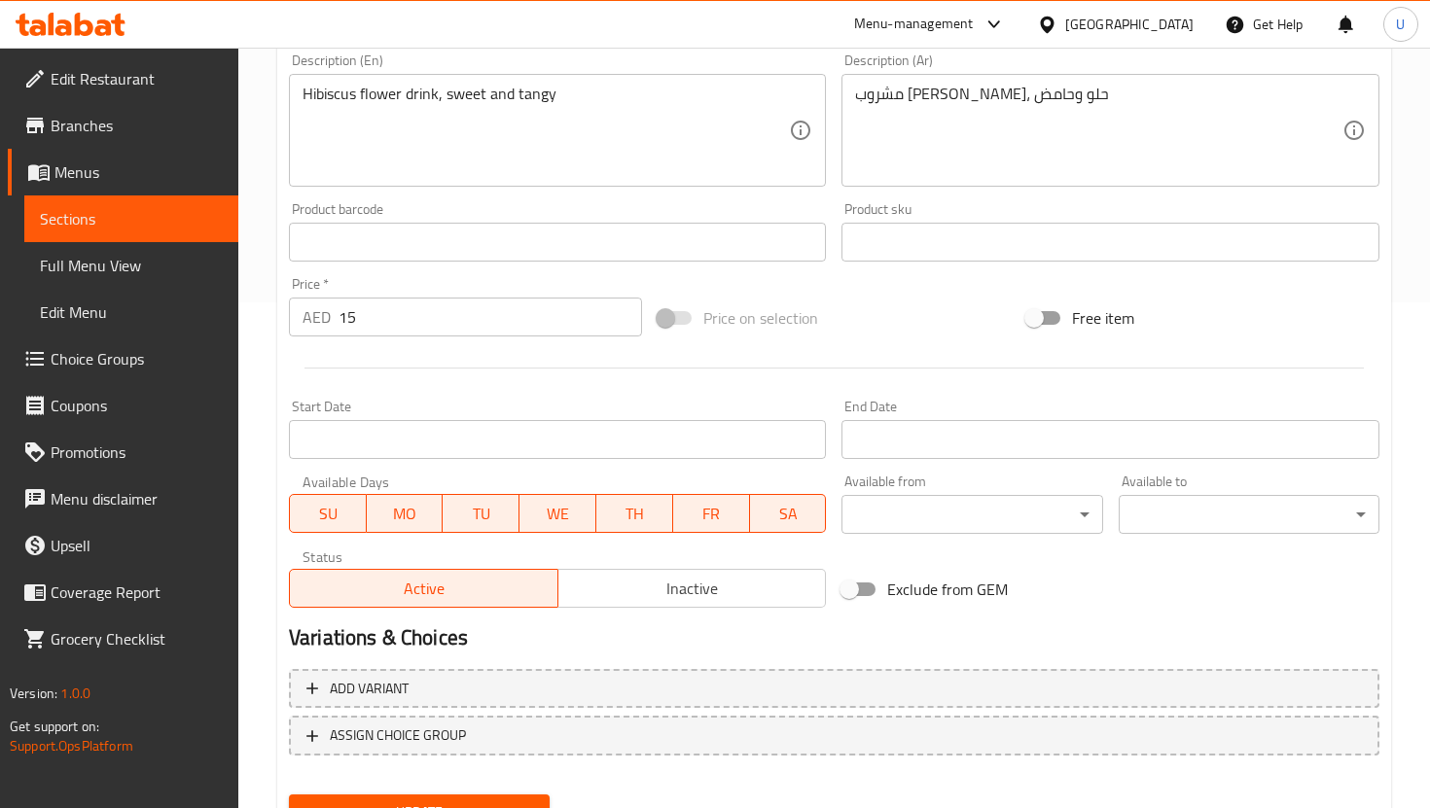
scroll to position [551, 0]
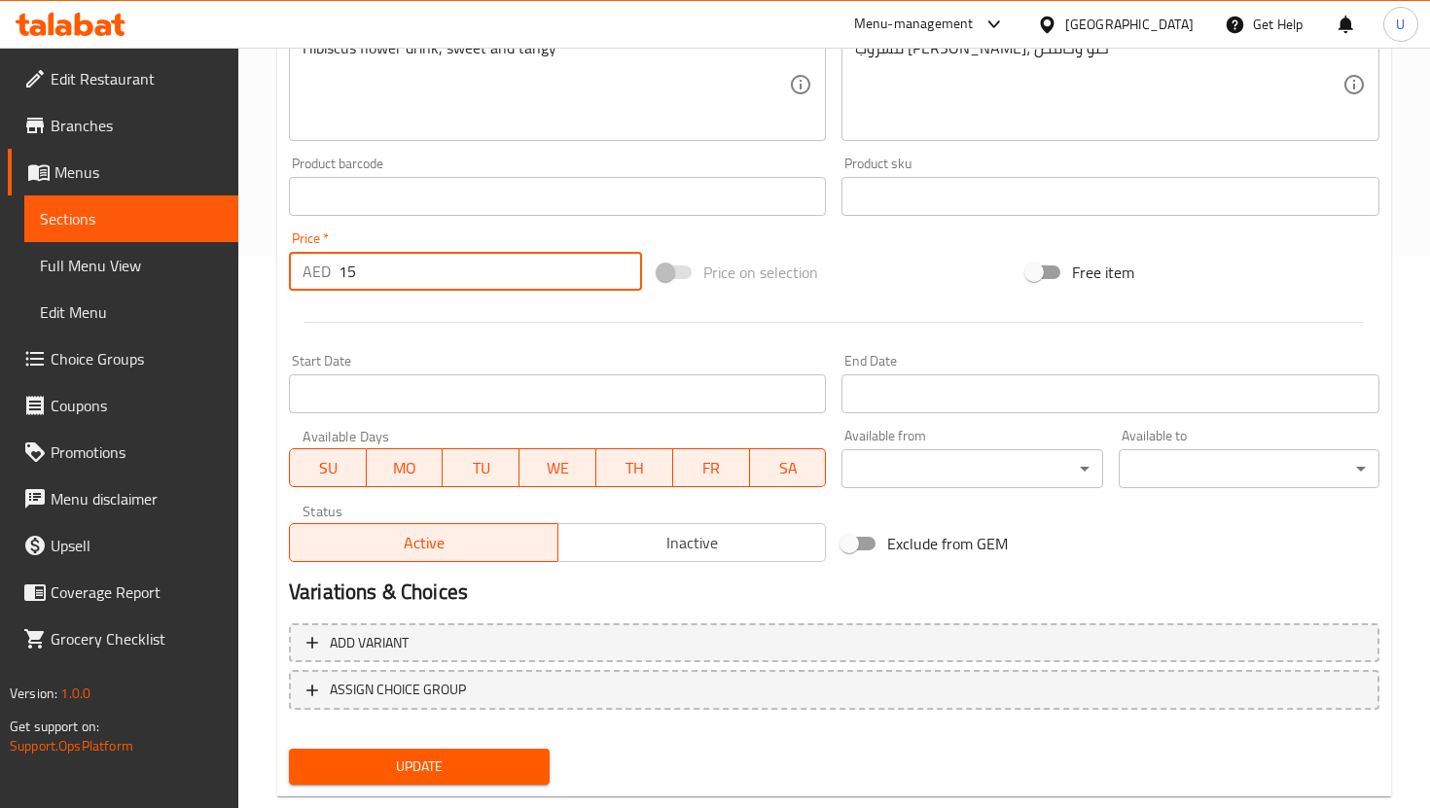
click at [382, 282] on input "15" at bounding box center [489, 271] width 303 height 39
type input "1"
type input "7"
click at [408, 772] on span "Update" at bounding box center [419, 767] width 230 height 24
